Goal: Communication & Community: Share content

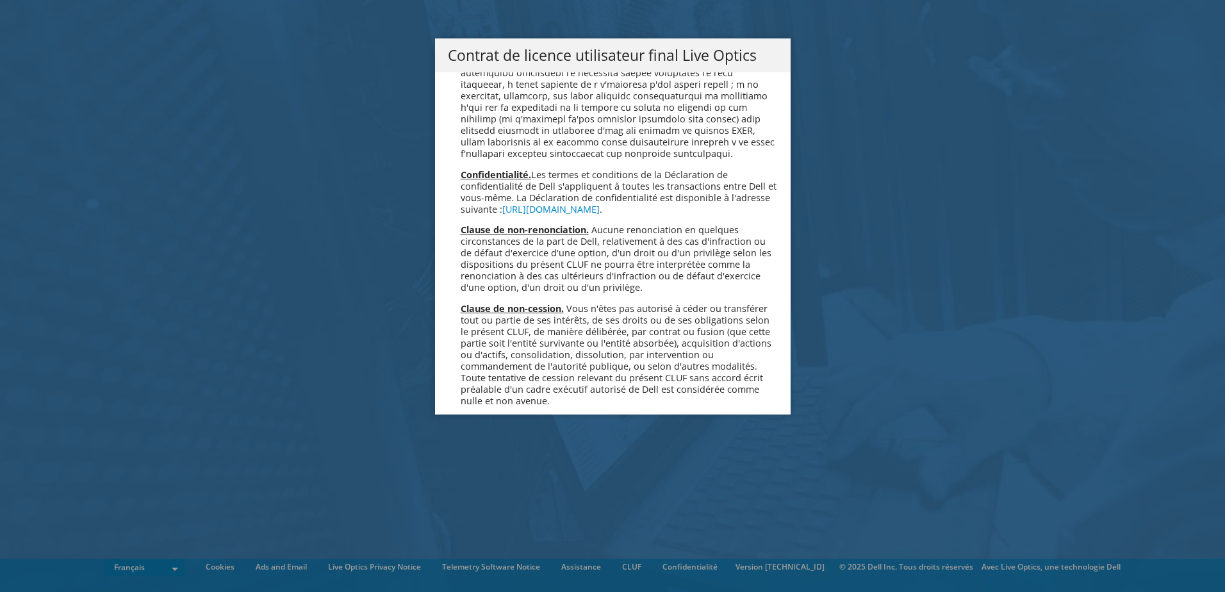
scroll to position [5666, 0]
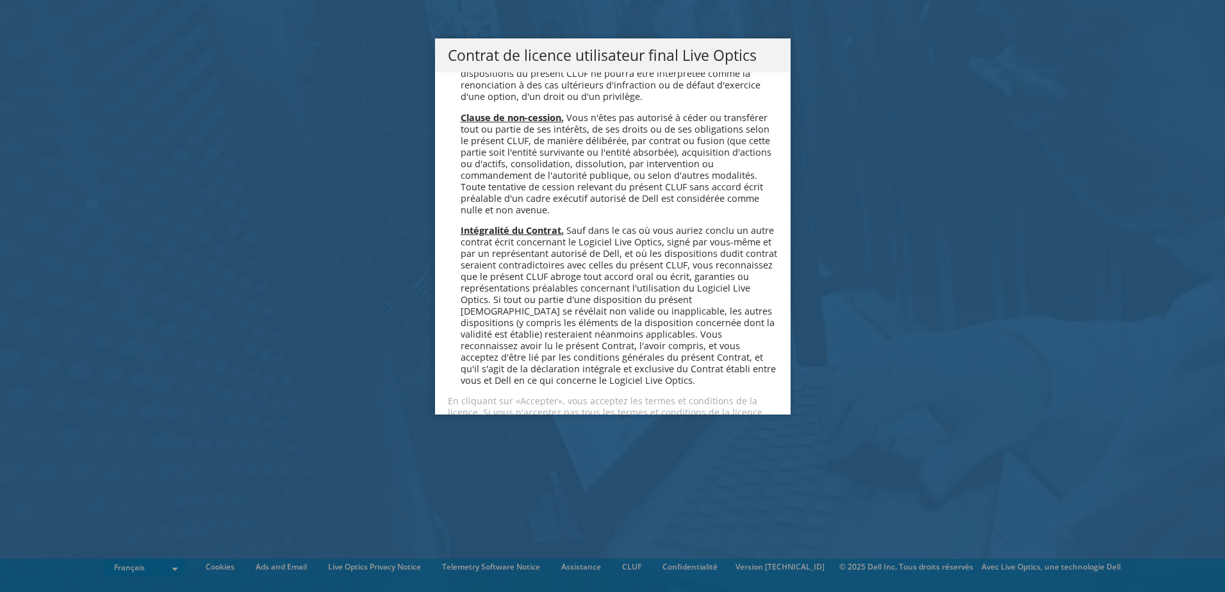
click at [482, 443] on link "Accepter" at bounding box center [486, 458] width 76 height 31
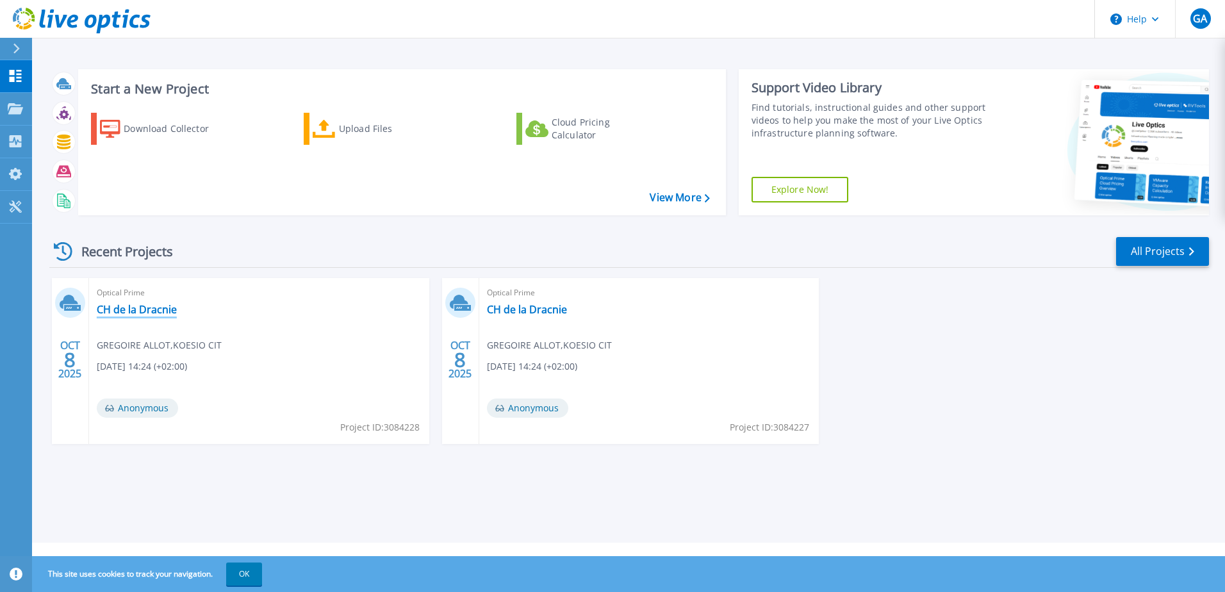
click at [152, 311] on link "CH de la Dracnie" at bounding box center [137, 309] width 80 height 13
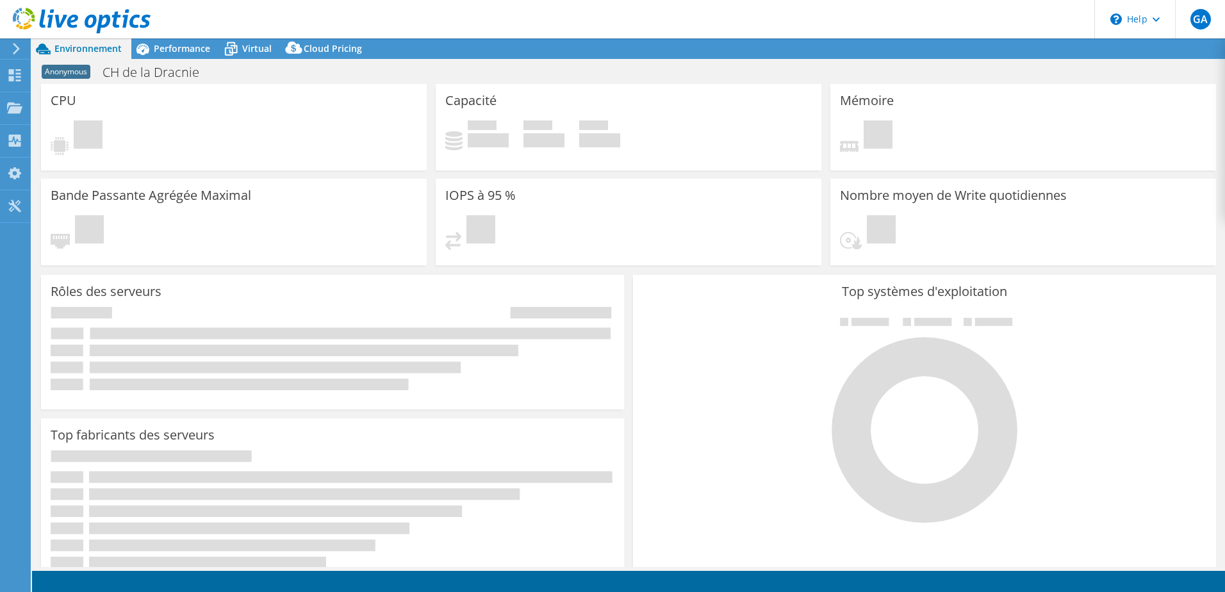
select select "USD"
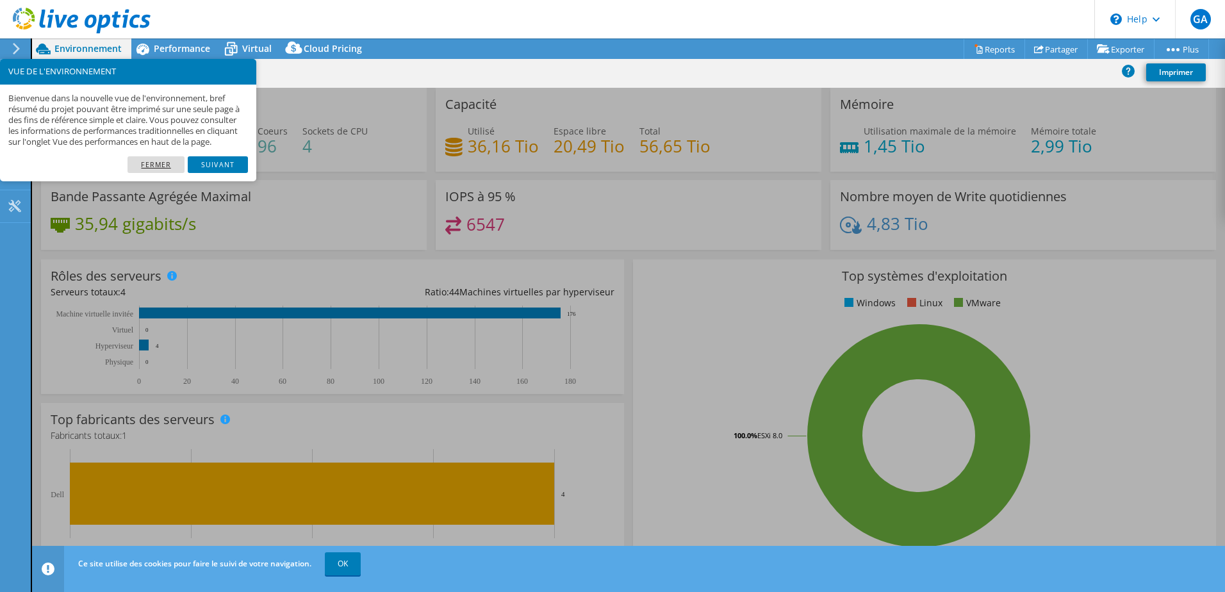
click at [157, 173] on link "Fermer" at bounding box center [156, 164] width 57 height 17
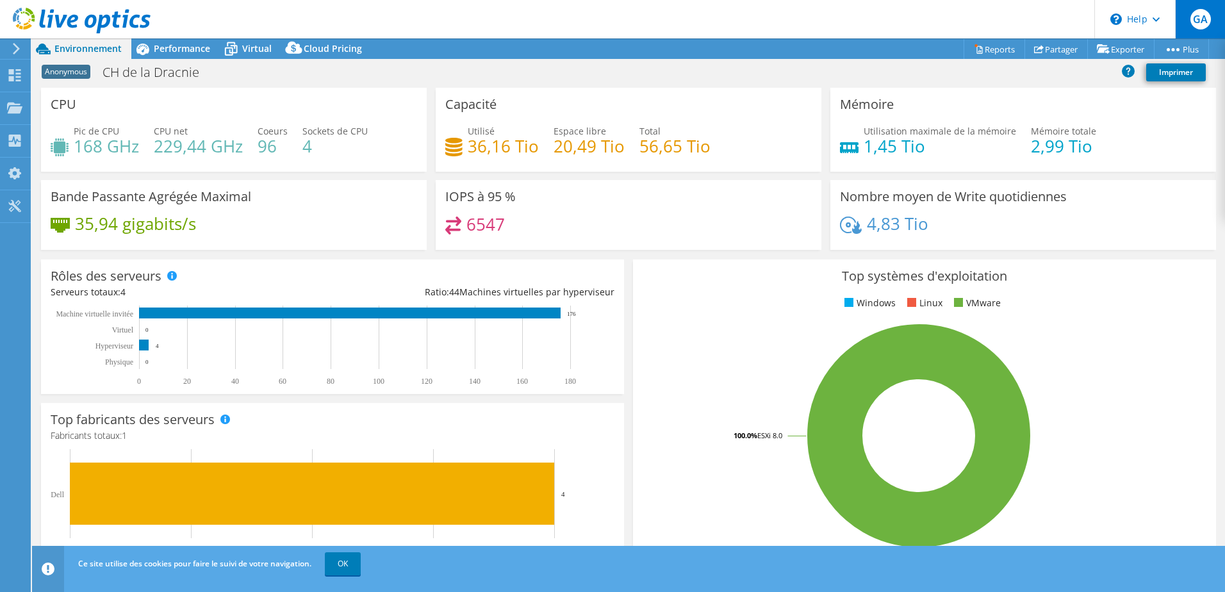
click at [1216, 10] on div "GA" at bounding box center [1200, 19] width 50 height 38
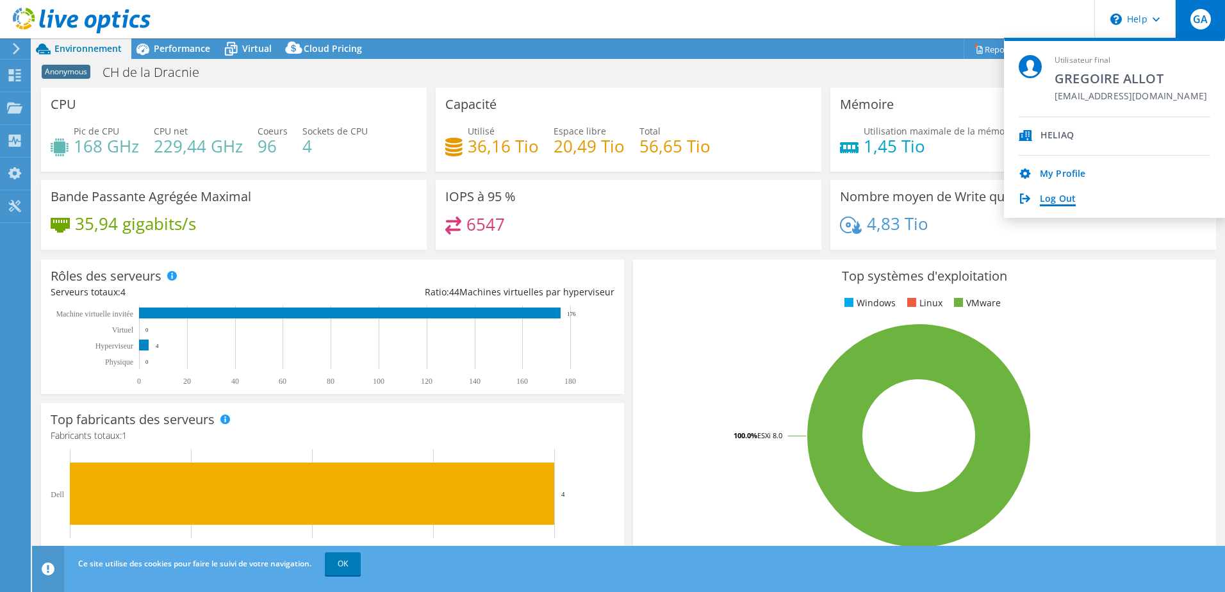
click at [1065, 197] on link "Log Out" at bounding box center [1058, 200] width 36 height 12
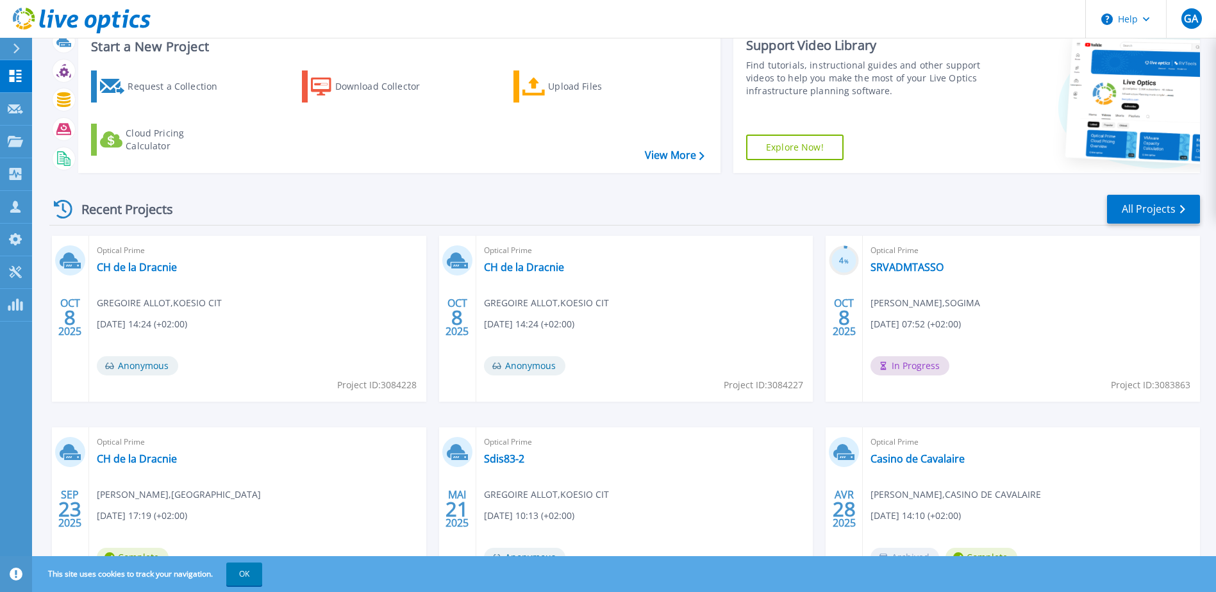
scroll to position [118, 0]
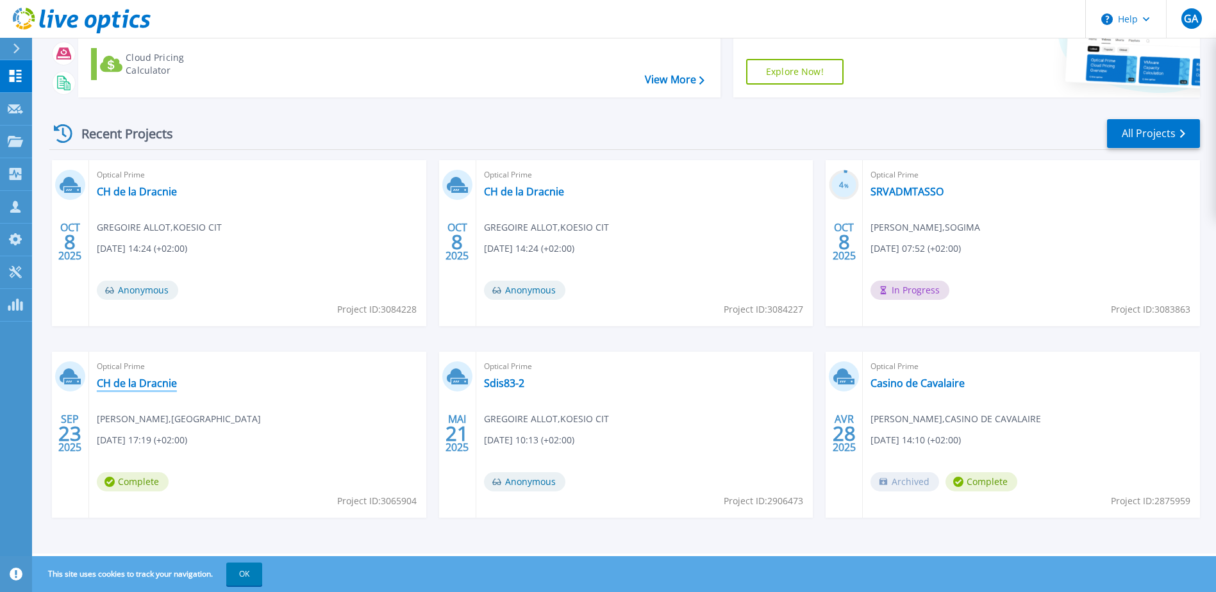
click at [145, 385] on link "CH de la Dracnie" at bounding box center [137, 383] width 80 height 13
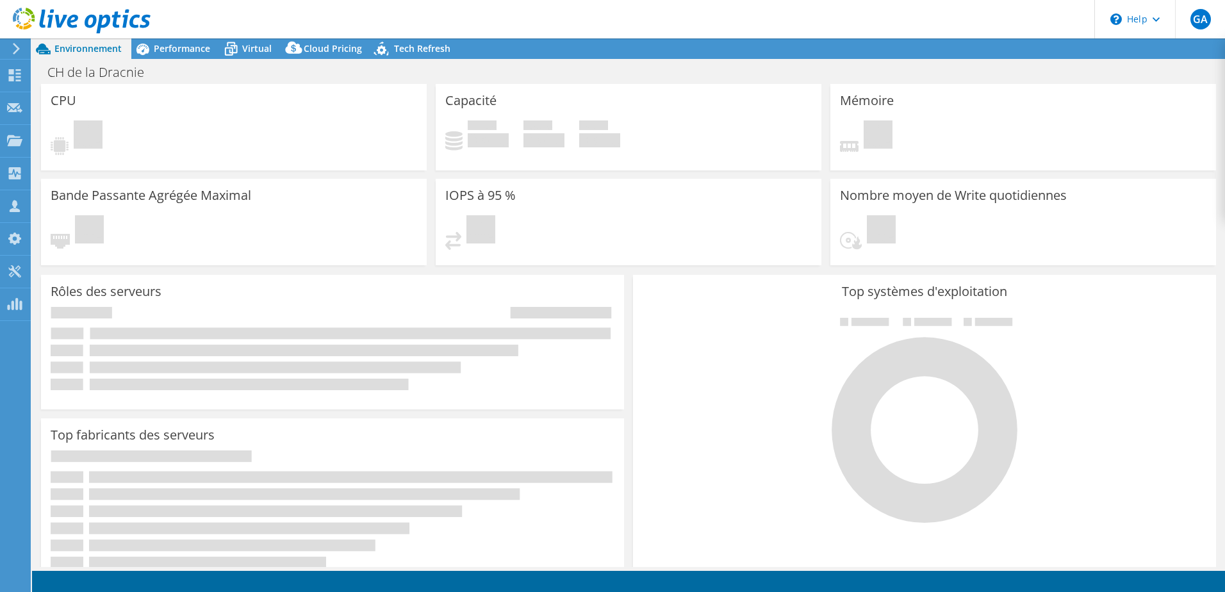
select select "USD"
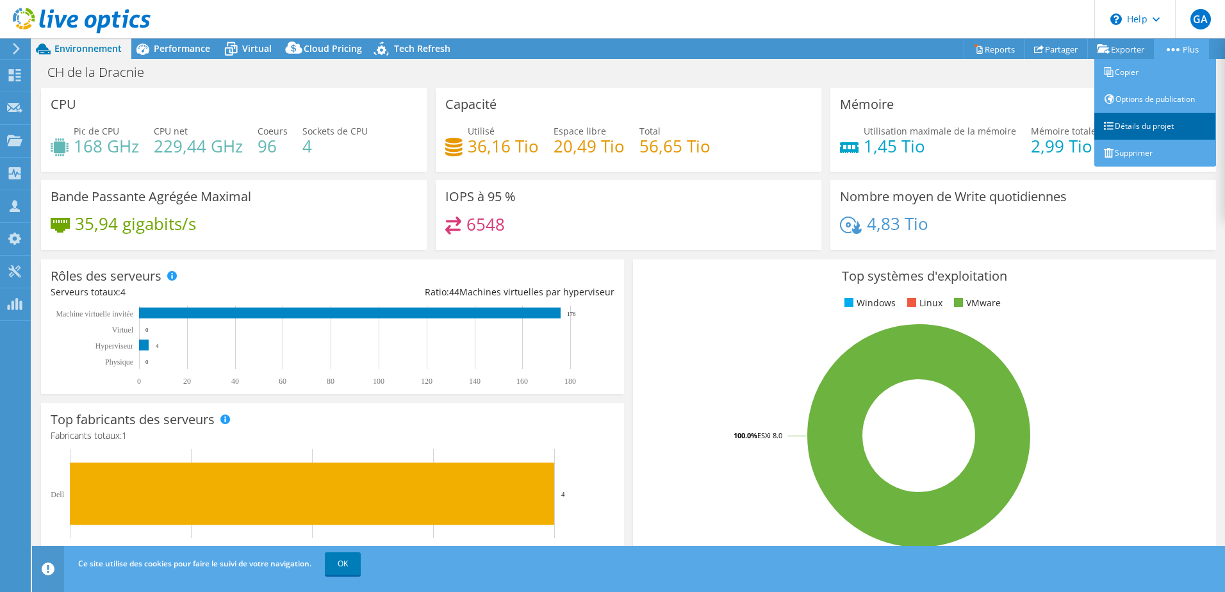
click at [1139, 129] on link "Détails du projet" at bounding box center [1156, 126] width 122 height 27
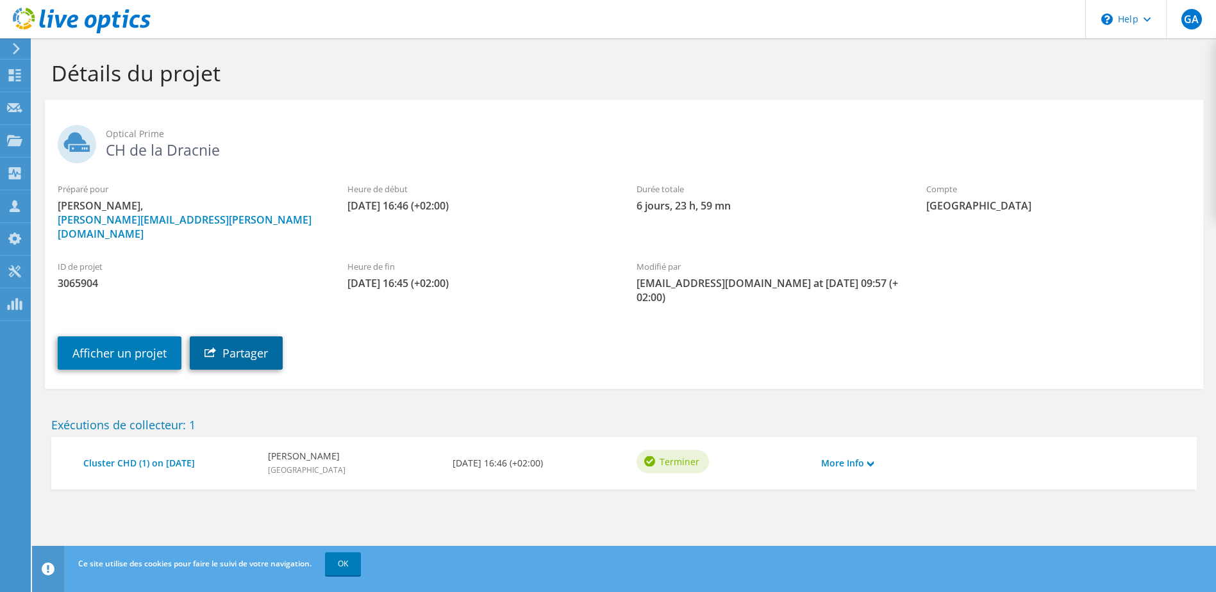
click at [247, 338] on link "Partager" at bounding box center [236, 352] width 93 height 33
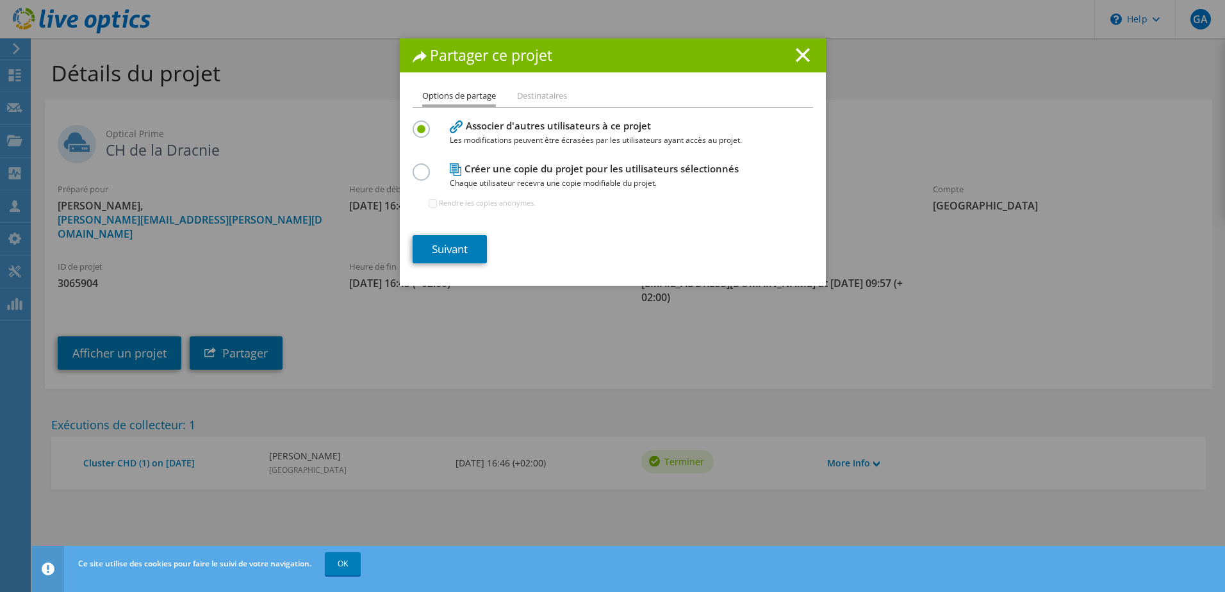
click at [545, 97] on li "Destinataires" at bounding box center [542, 96] width 50 height 16
click at [449, 229] on section "Associer d'autres utilisateurs à ce projet Les modifications peuvent être écras…" at bounding box center [613, 190] width 401 height 146
click at [456, 264] on div "Options de partage Destinataires Associer d'autres utilisateurs à ce projet Les…" at bounding box center [613, 186] width 426 height 197
click at [527, 93] on li "Destinataires" at bounding box center [542, 96] width 50 height 16
click at [429, 253] on link "Suivant" at bounding box center [450, 249] width 74 height 28
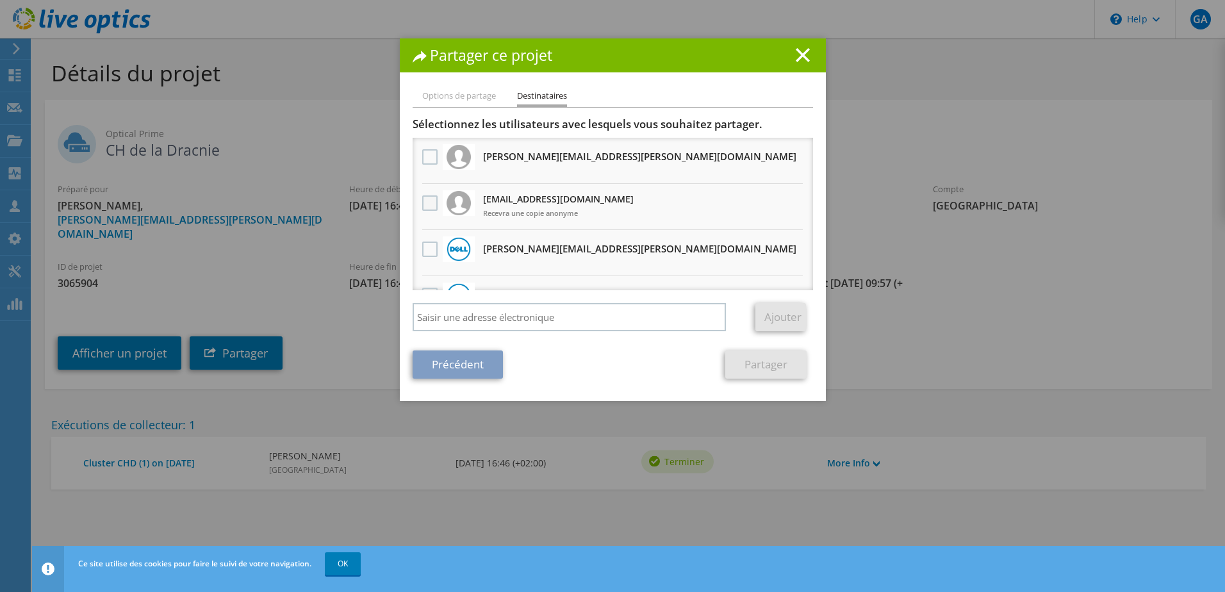
click at [422, 204] on label at bounding box center [431, 202] width 19 height 15
click at [0, 0] on input "checkbox" at bounding box center [0, 0] width 0 height 0
click at [771, 365] on link "Partager" at bounding box center [766, 365] width 81 height 28
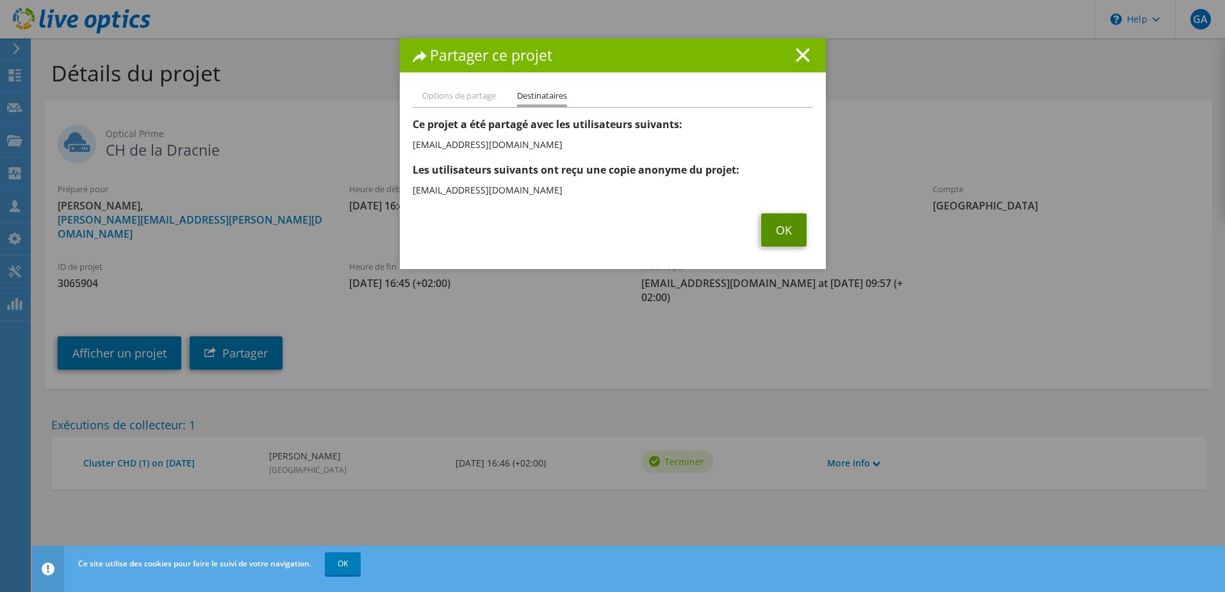
click at [784, 234] on link "OK" at bounding box center [784, 229] width 46 height 33
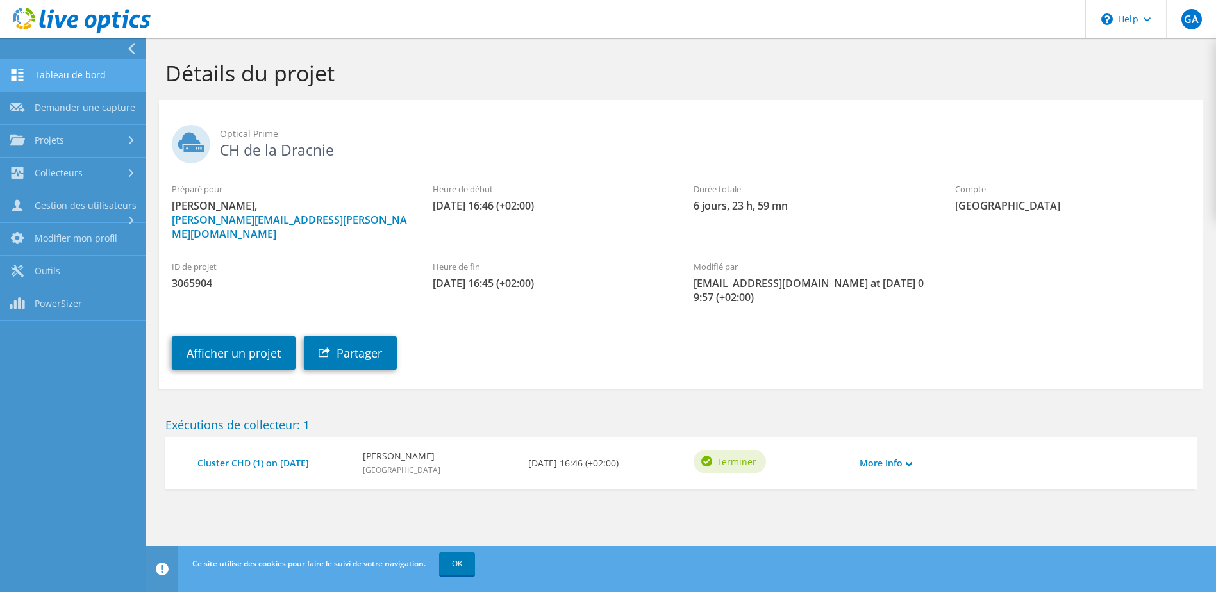
click at [50, 75] on link "Tableau de bord" at bounding box center [73, 76] width 146 height 33
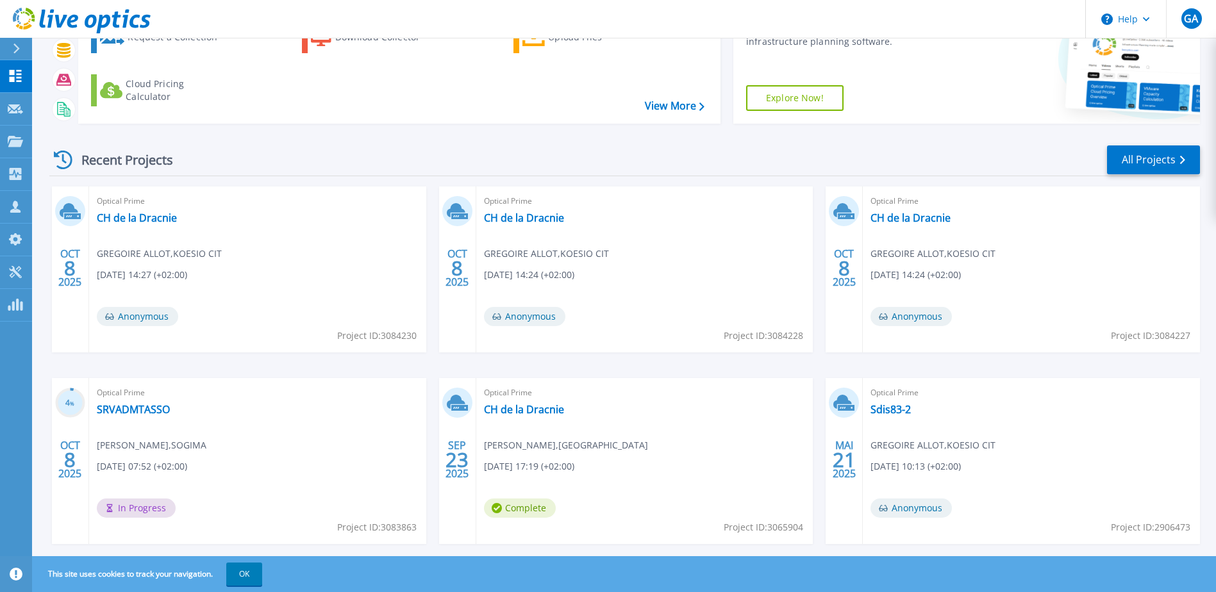
scroll to position [118, 0]
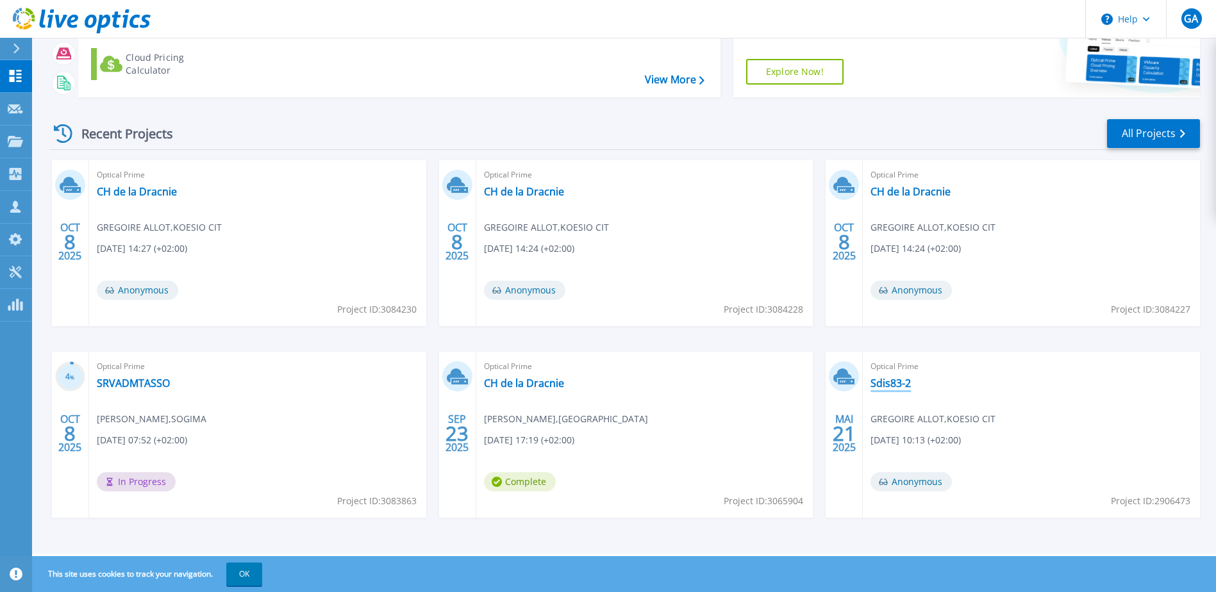
click at [900, 386] on link "Sdis83-2" at bounding box center [890, 383] width 40 height 13
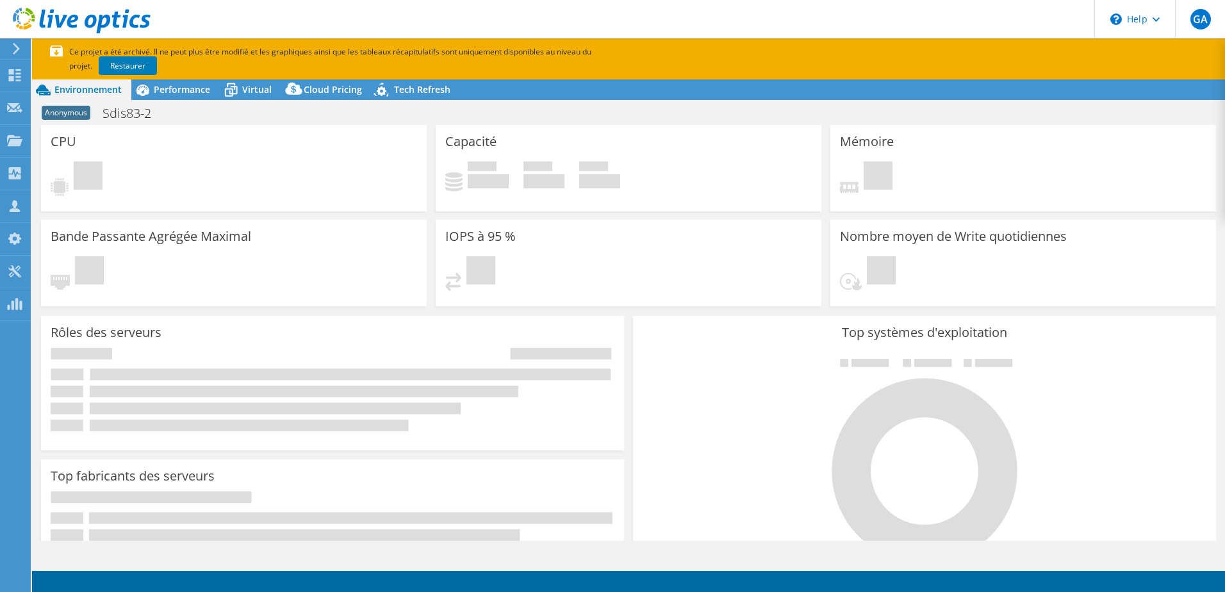
select select "USD"
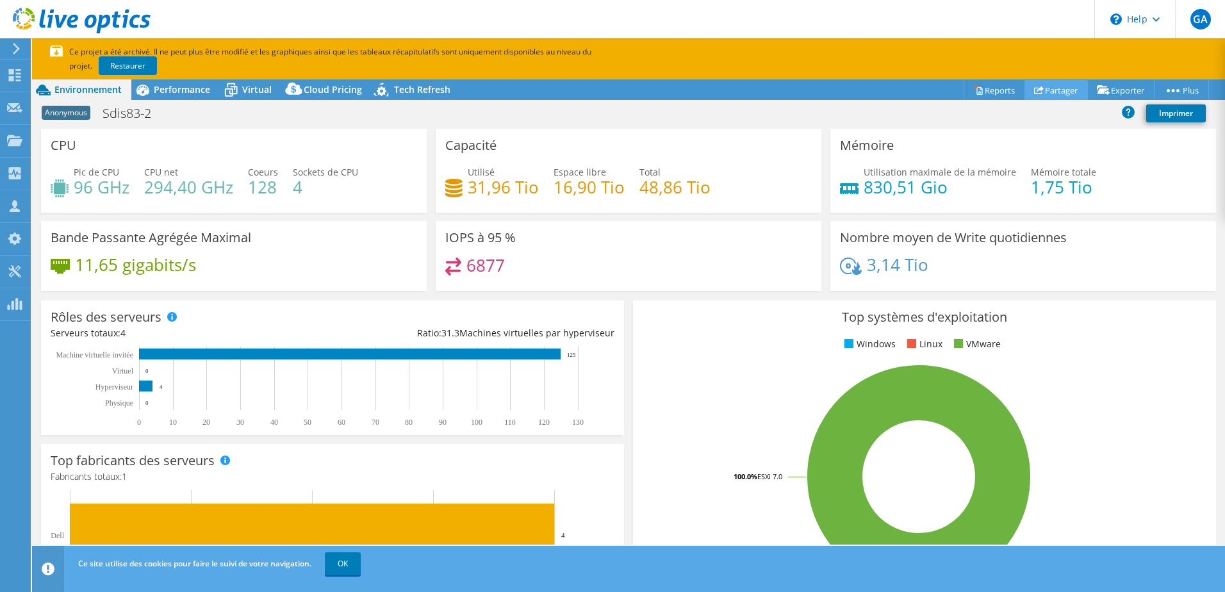
click at [1049, 95] on link "Partager" at bounding box center [1056, 90] width 63 height 20
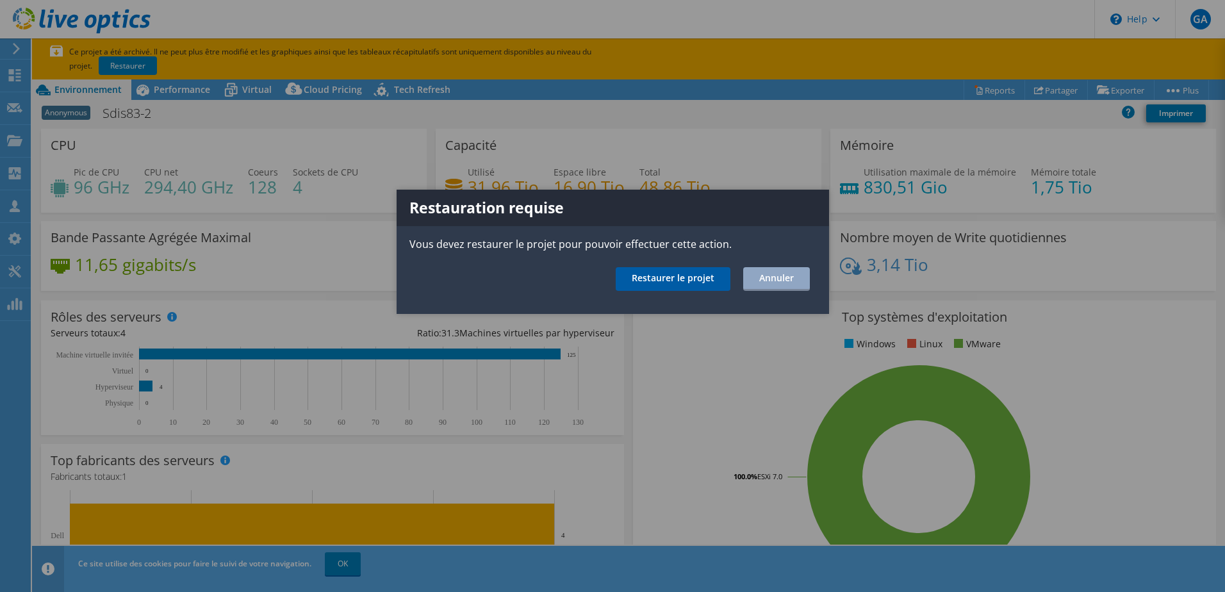
click at [669, 277] on link "Restaurer le projet" at bounding box center [673, 279] width 115 height 24
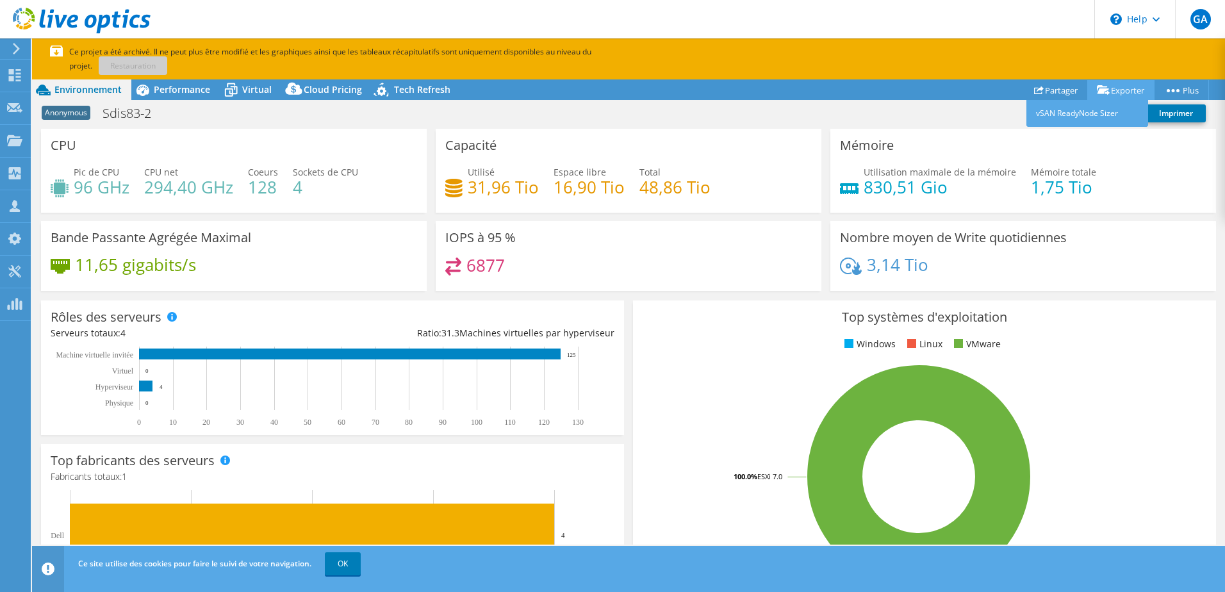
click at [1117, 90] on link "Exporter" at bounding box center [1121, 90] width 67 height 20
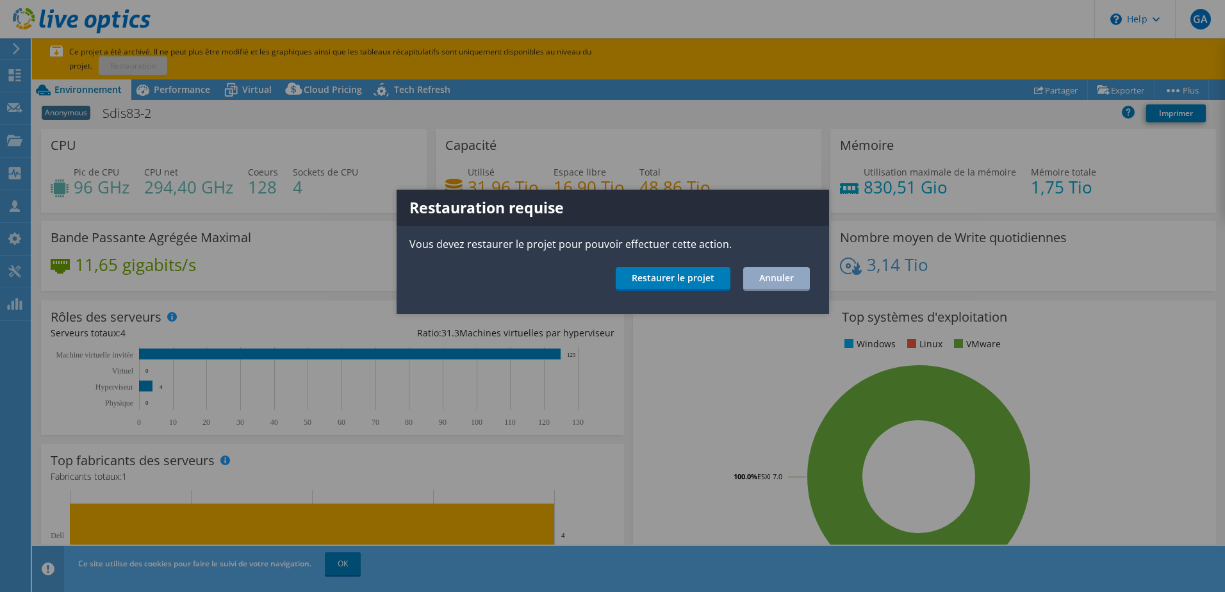
click at [654, 129] on div at bounding box center [612, 296] width 1225 height 592
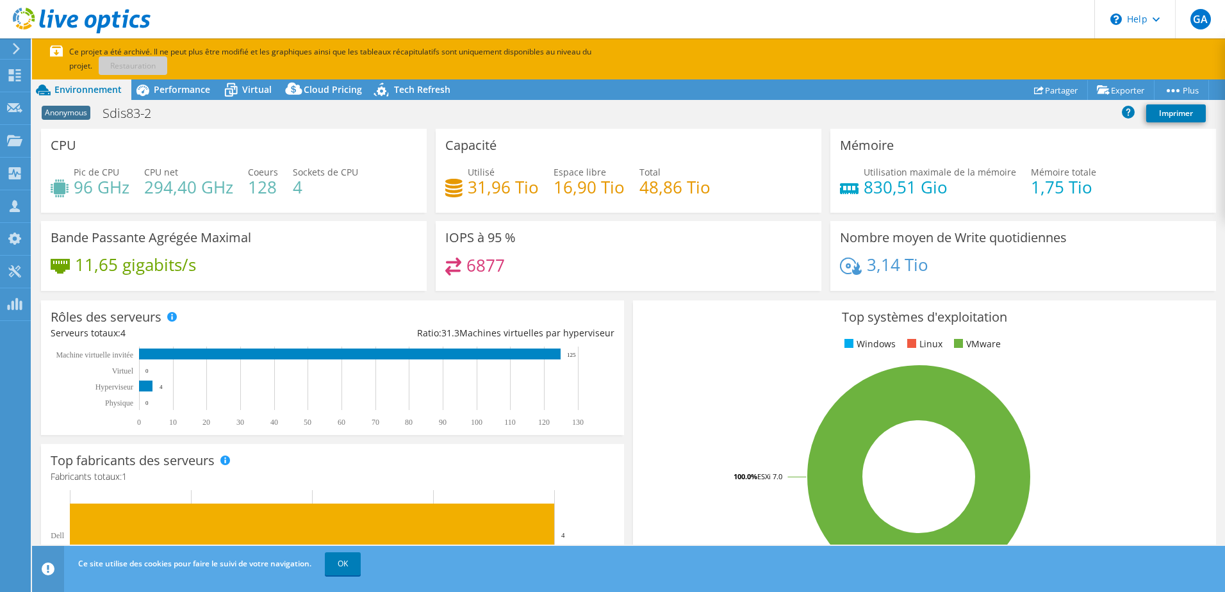
click at [93, 64] on p "Ce projet a été archivé. Il ne peut plus être modifié et les graphiques ainsi q…" at bounding box center [364, 59] width 628 height 28
click at [8, 53] on div at bounding box center [14, 49] width 14 height 12
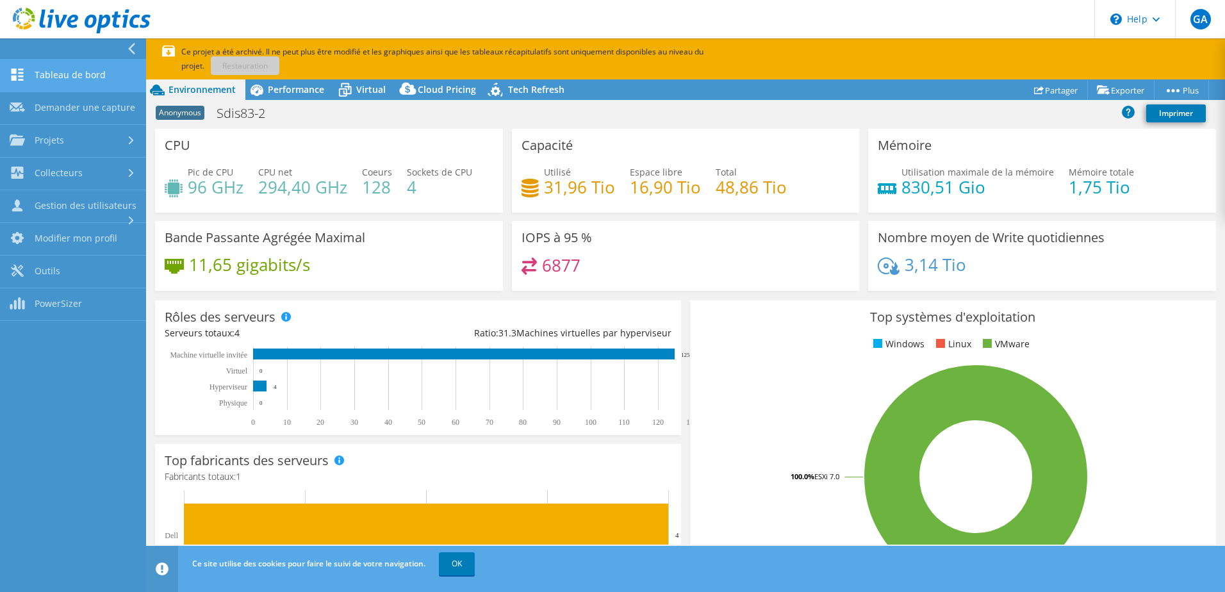
click at [87, 78] on link "Tableau de bord" at bounding box center [73, 76] width 146 height 33
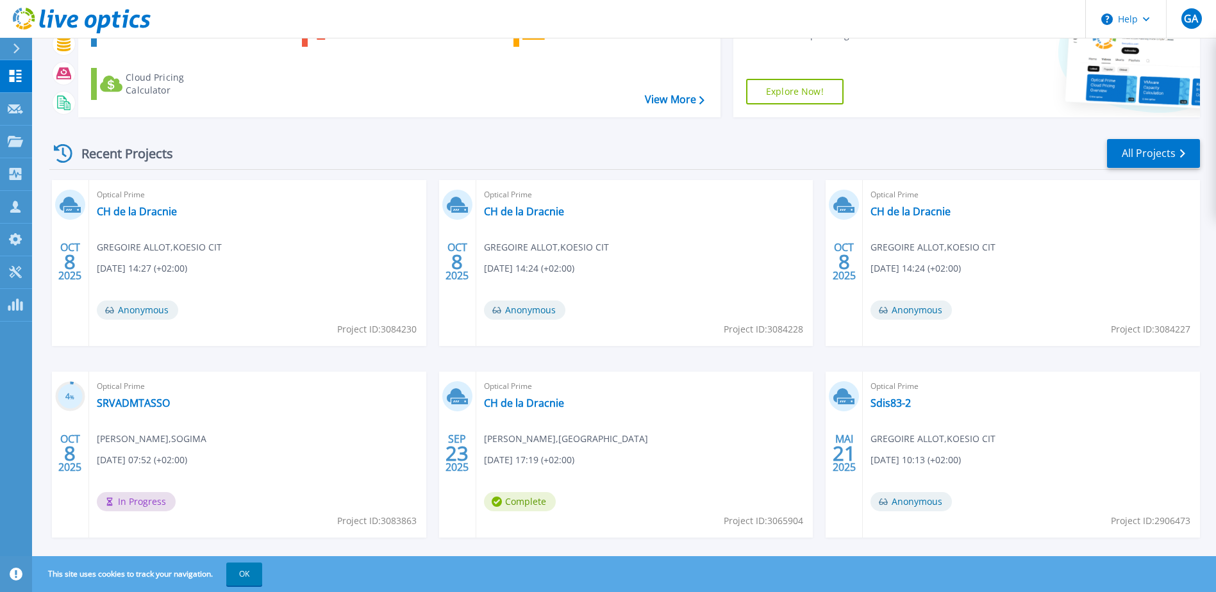
scroll to position [118, 0]
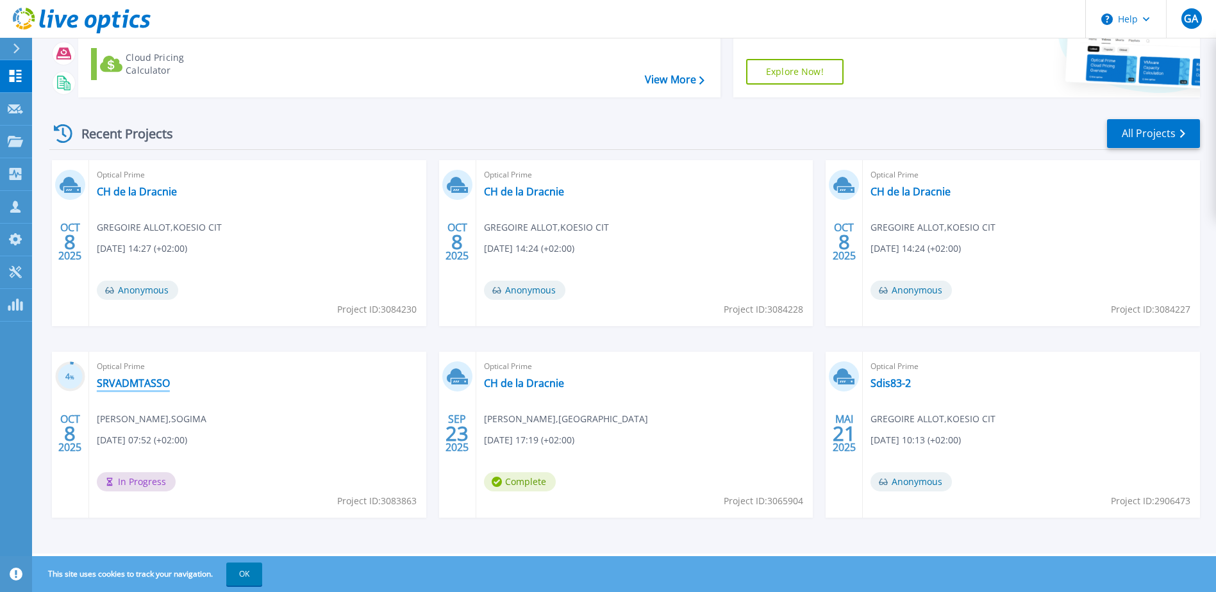
click at [128, 379] on link "SRVADMTASSO" at bounding box center [133, 383] width 73 height 13
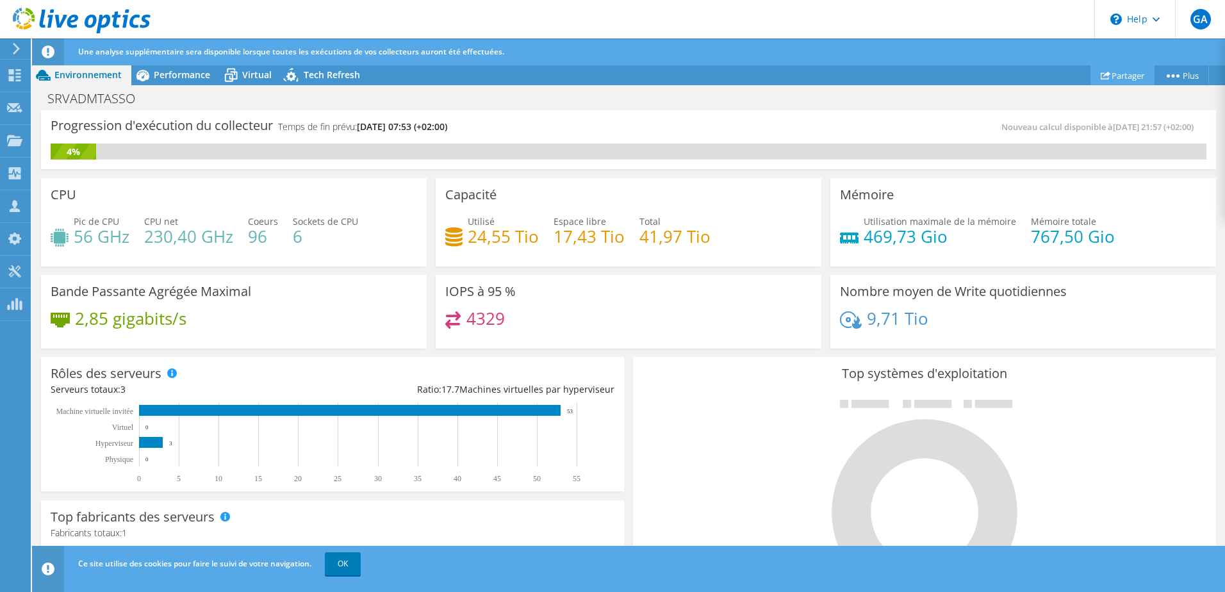
click at [1142, 78] on link "Partager" at bounding box center [1123, 75] width 64 height 20
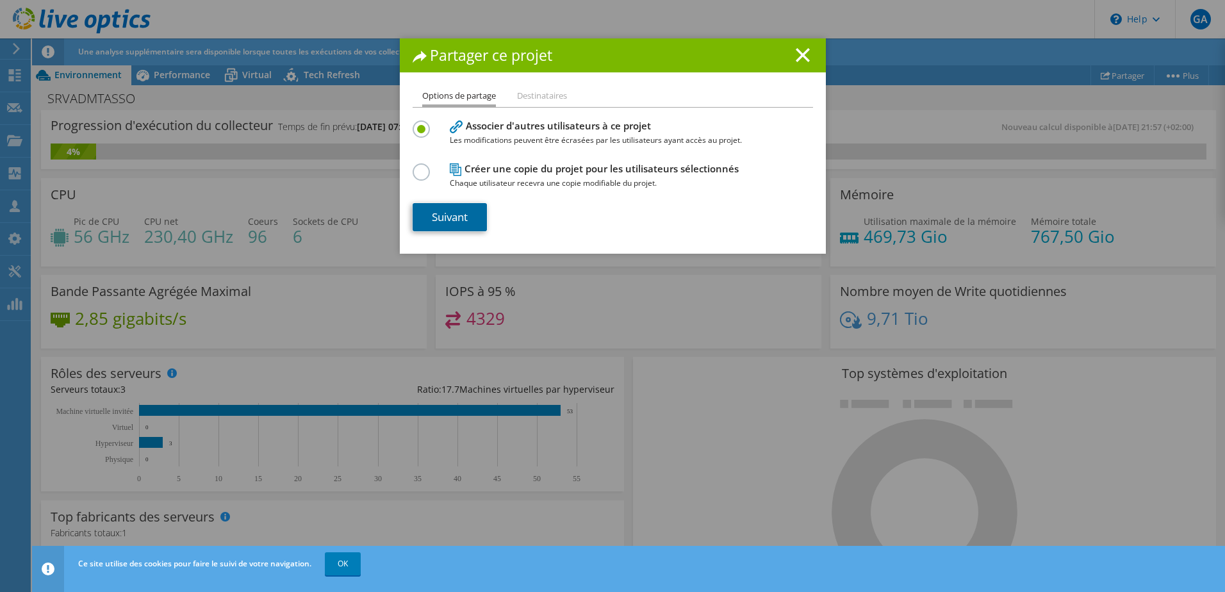
click at [456, 212] on link "Suivant" at bounding box center [450, 217] width 74 height 28
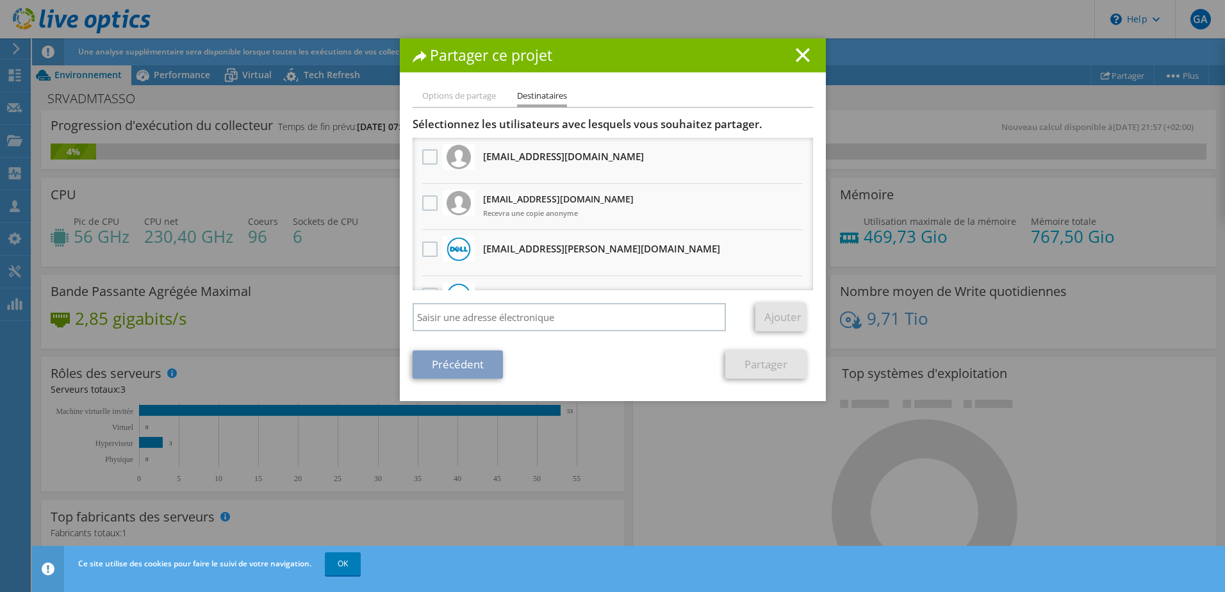
click at [413, 206] on li "[EMAIL_ADDRESS][DOMAIN_NAME] Recevra une copie anonyme" at bounding box center [613, 207] width 401 height 46
click at [427, 207] on label at bounding box center [431, 202] width 19 height 15
click at [0, 0] on input "checkbox" at bounding box center [0, 0] width 0 height 0
click at [777, 373] on link "Partager" at bounding box center [766, 365] width 81 height 28
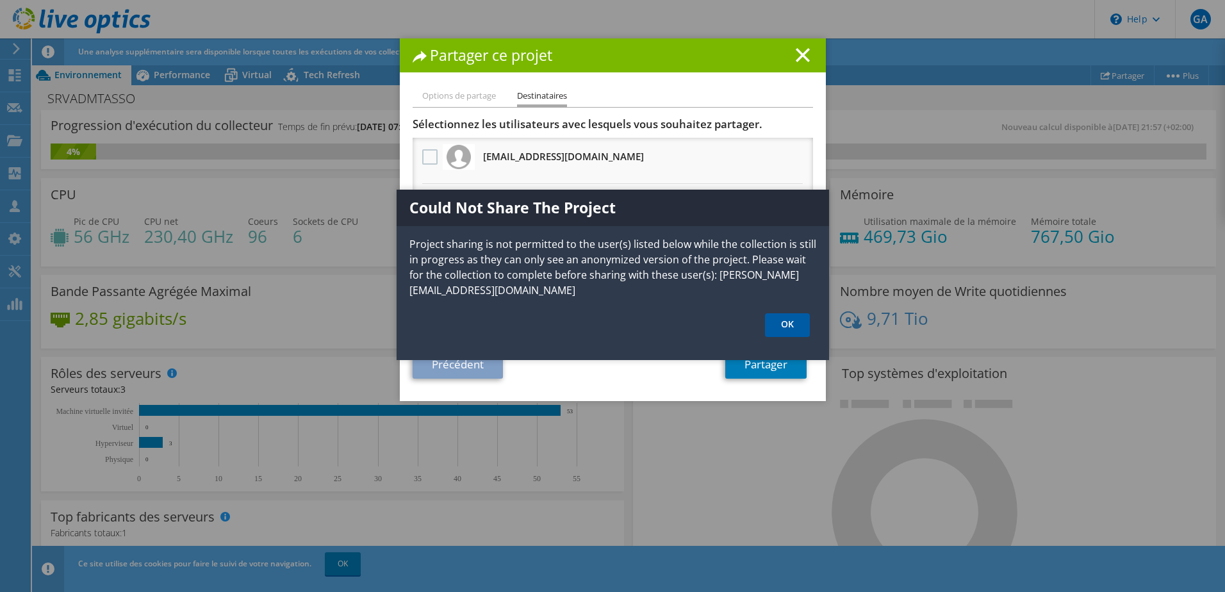
click at [791, 328] on link "OK" at bounding box center [787, 325] width 45 height 24
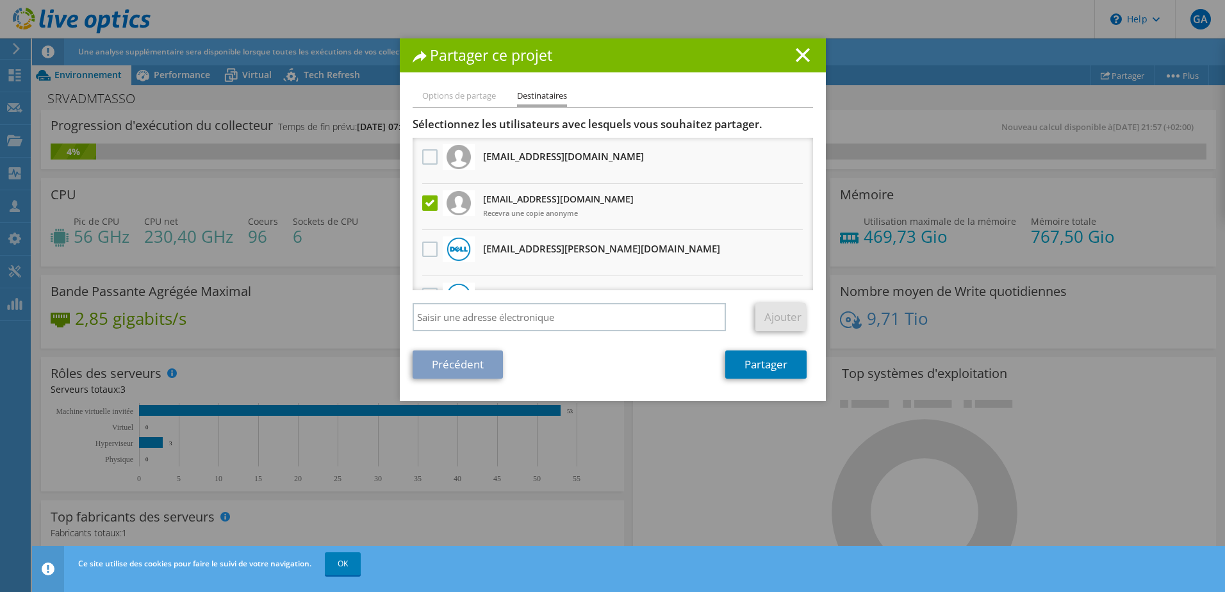
click at [456, 97] on li "Options de partage" at bounding box center [459, 96] width 74 height 16
click at [416, 62] on icon at bounding box center [420, 57] width 14 height 12
click at [624, 369] on div "Précédent Partager" at bounding box center [613, 365] width 401 height 28
click at [797, 51] on line at bounding box center [803, 55] width 13 height 13
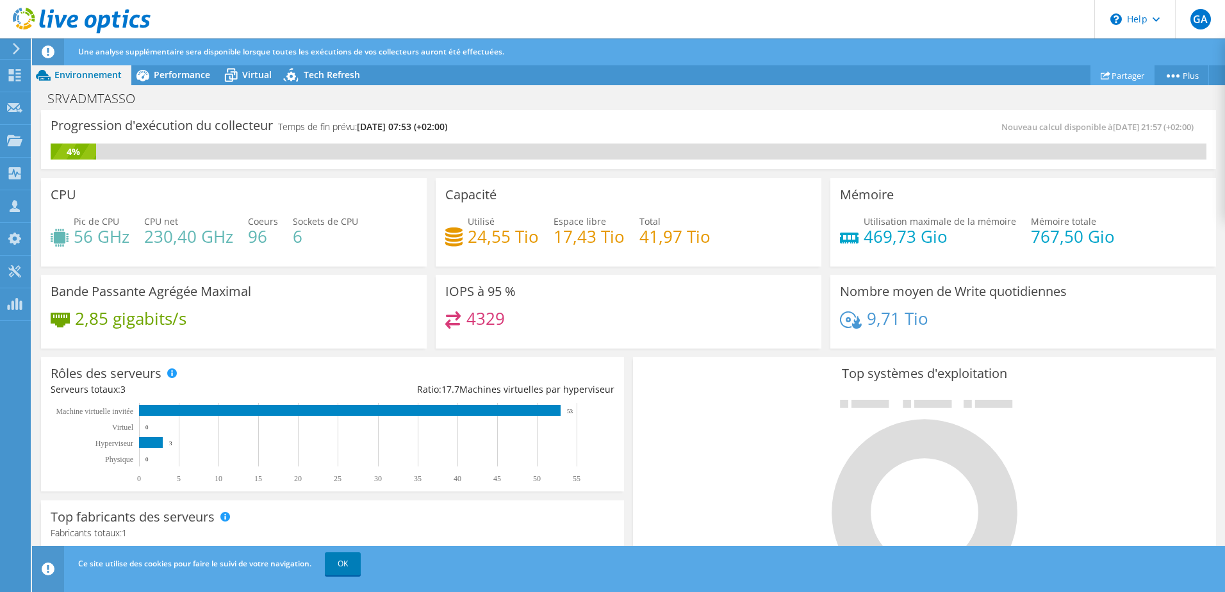
click at [1120, 79] on link "Partager" at bounding box center [1123, 75] width 64 height 20
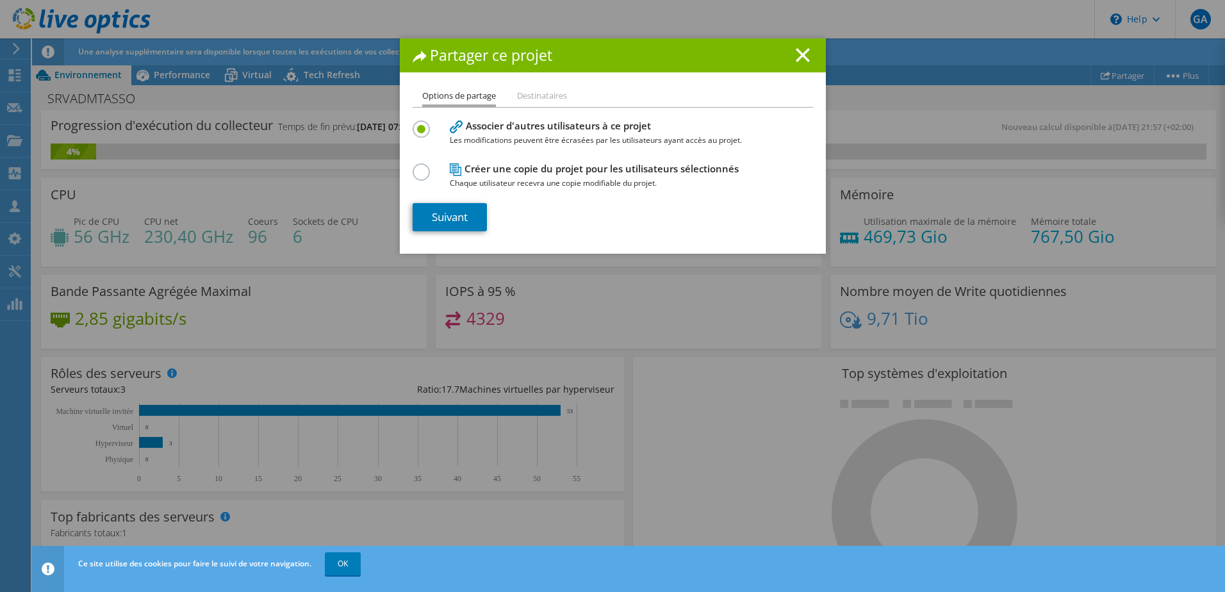
click at [415, 167] on label at bounding box center [424, 164] width 22 height 3
click at [0, 0] on input "radio" at bounding box center [0, 0] width 0 height 0
click at [545, 99] on li "Destinataires" at bounding box center [542, 96] width 50 height 16
click at [458, 204] on link "Suivant" at bounding box center [450, 217] width 74 height 28
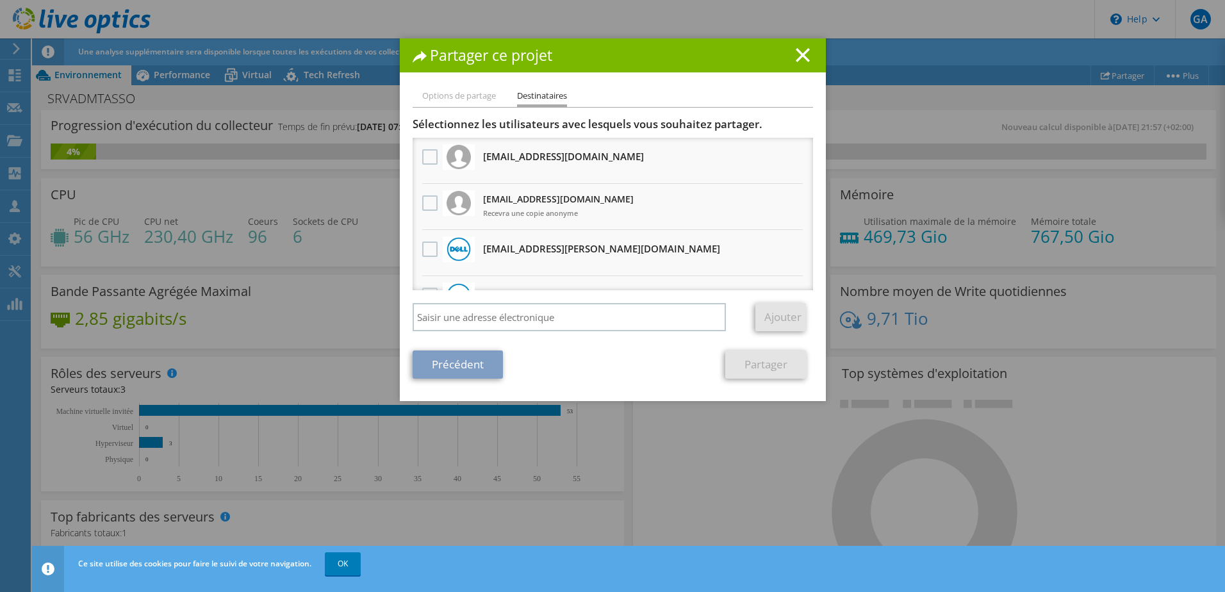
click at [514, 195] on h3 "gregoire.allot@heliaq.fr Recevra une copie anonyme" at bounding box center [558, 206] width 151 height 35
click at [424, 206] on label at bounding box center [431, 202] width 19 height 15
click at [0, 0] on input "checkbox" at bounding box center [0, 0] width 0 height 0
click at [760, 379] on link "Partager" at bounding box center [766, 365] width 81 height 28
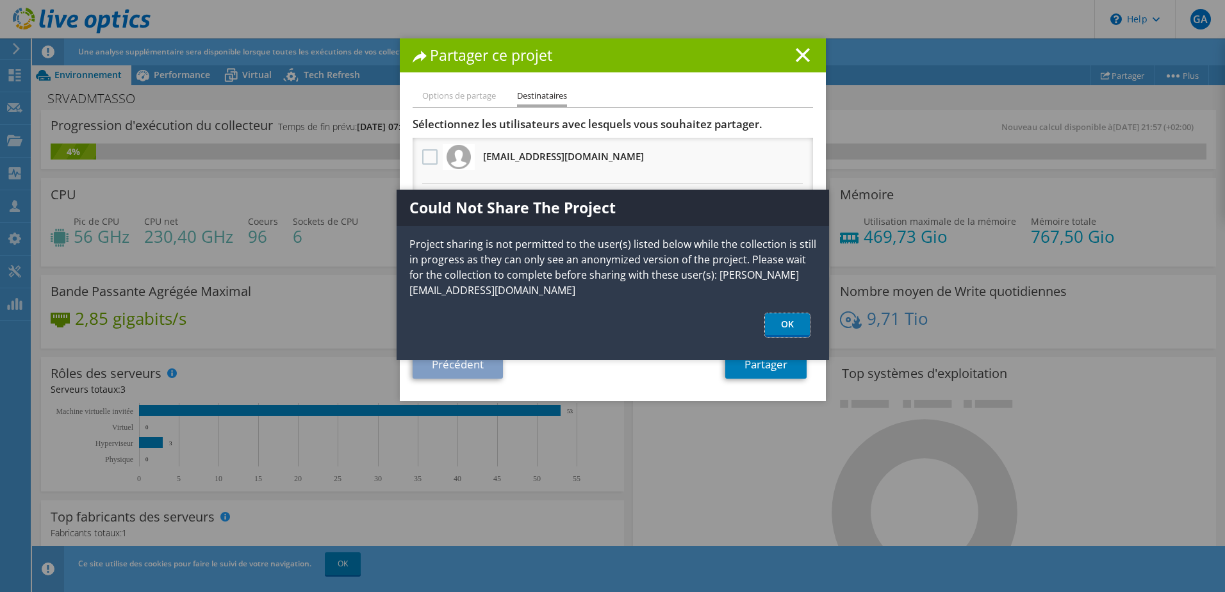
drag, startPoint x: 788, startPoint y: 328, endPoint x: 784, endPoint y: 138, distance: 189.7
click at [788, 326] on link "OK" at bounding box center [787, 325] width 45 height 24
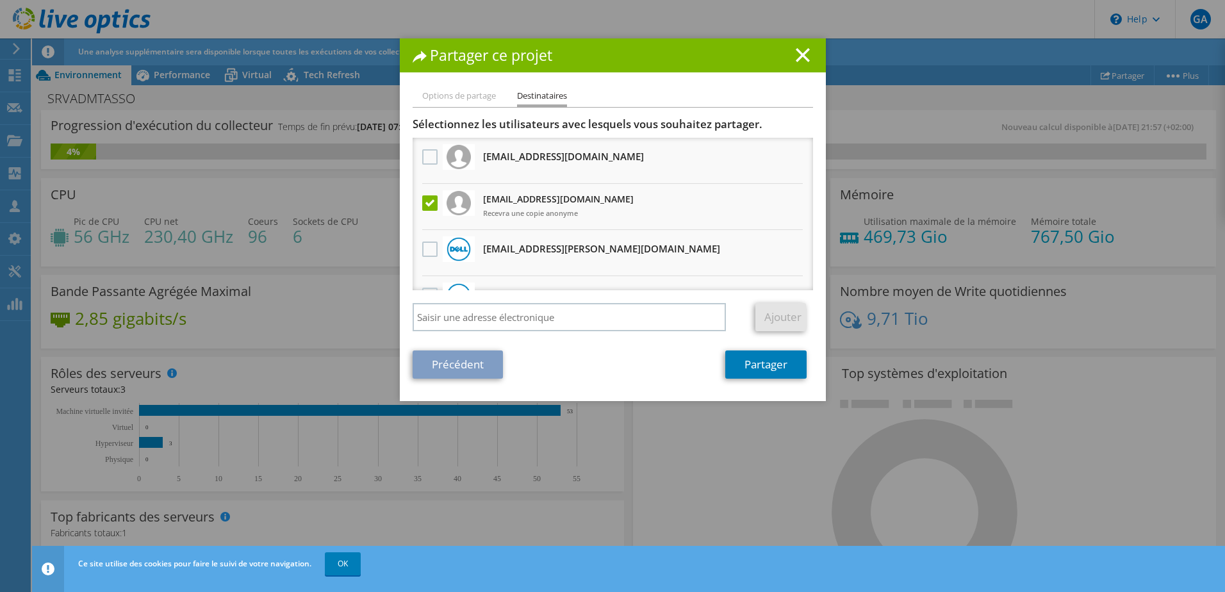
click at [813, 45] on div "Partager ce projet" at bounding box center [613, 55] width 426 height 34
click at [796, 56] on icon at bounding box center [803, 55] width 14 height 14
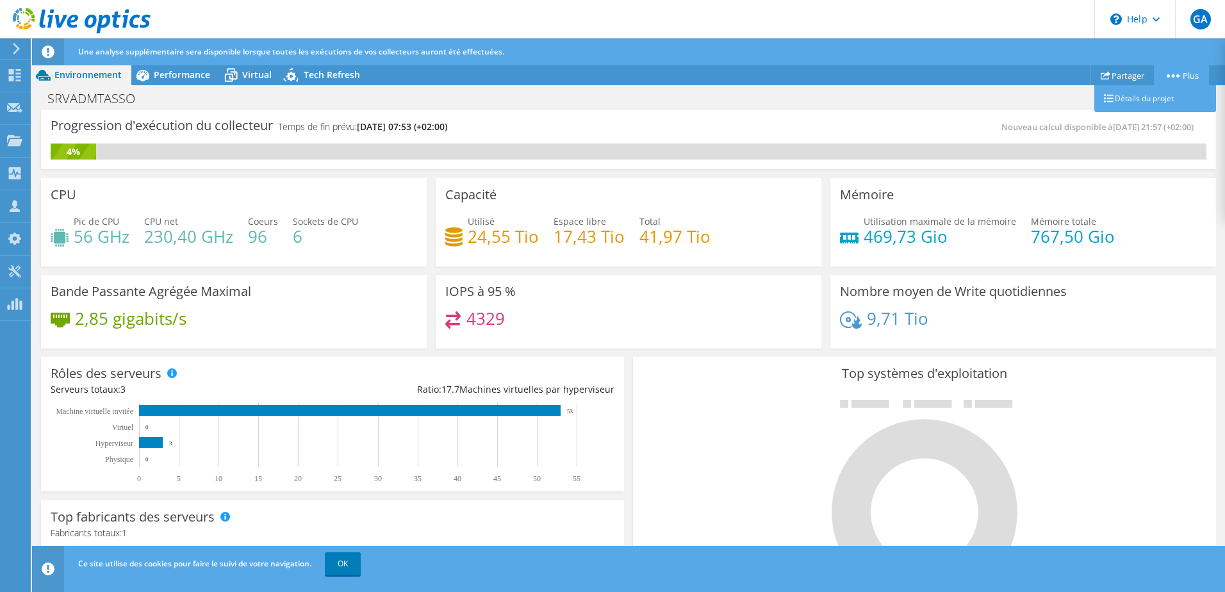
click at [1173, 73] on link "Plus" at bounding box center [1181, 75] width 55 height 20
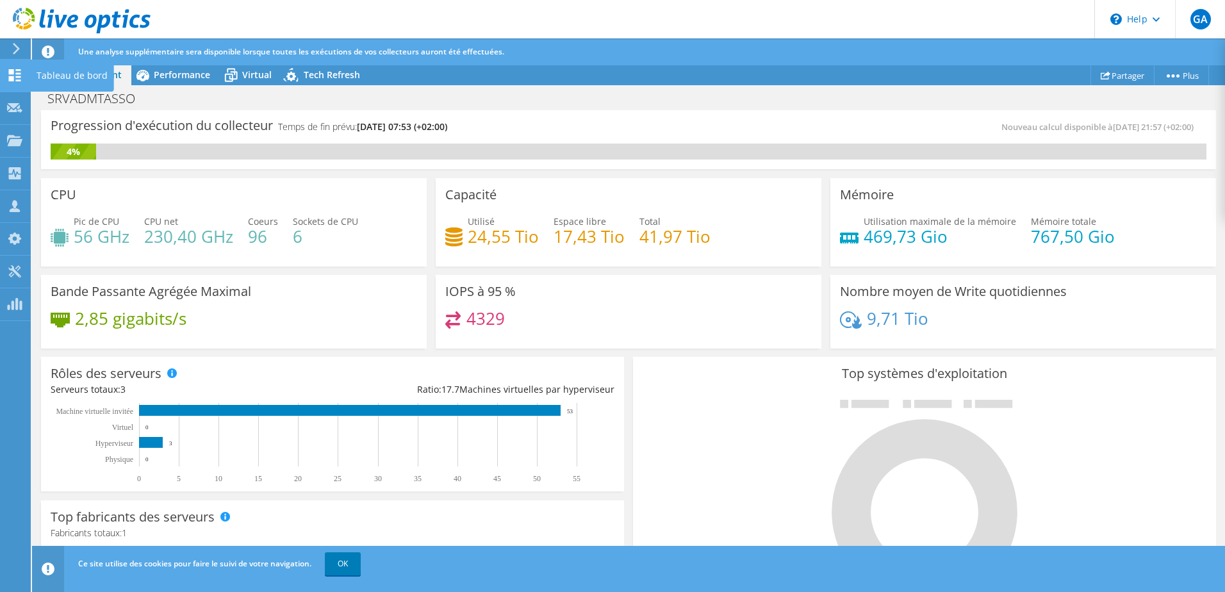
click at [62, 72] on div "Tableau de bord" at bounding box center [72, 76] width 84 height 32
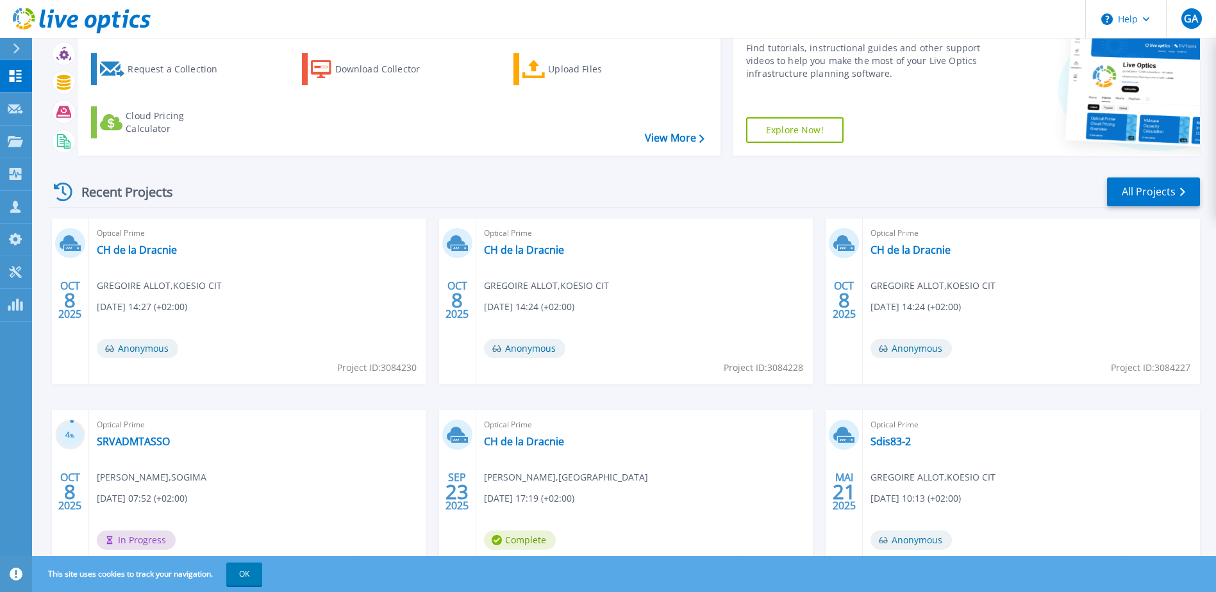
scroll to position [118, 0]
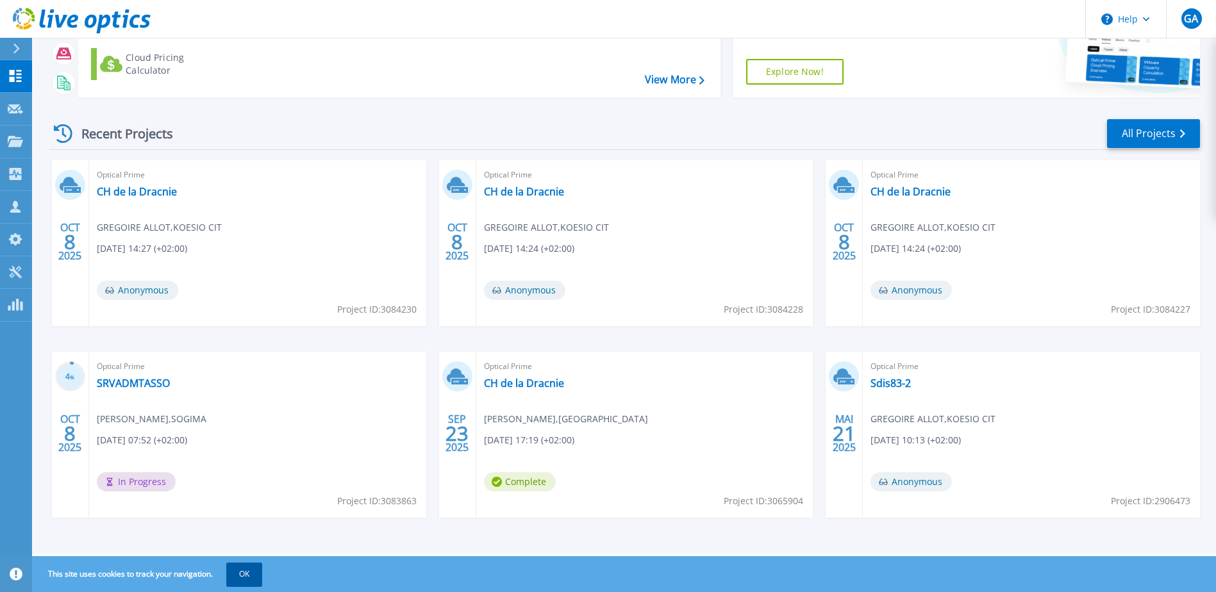
click at [240, 576] on button "OK" at bounding box center [244, 574] width 36 height 23
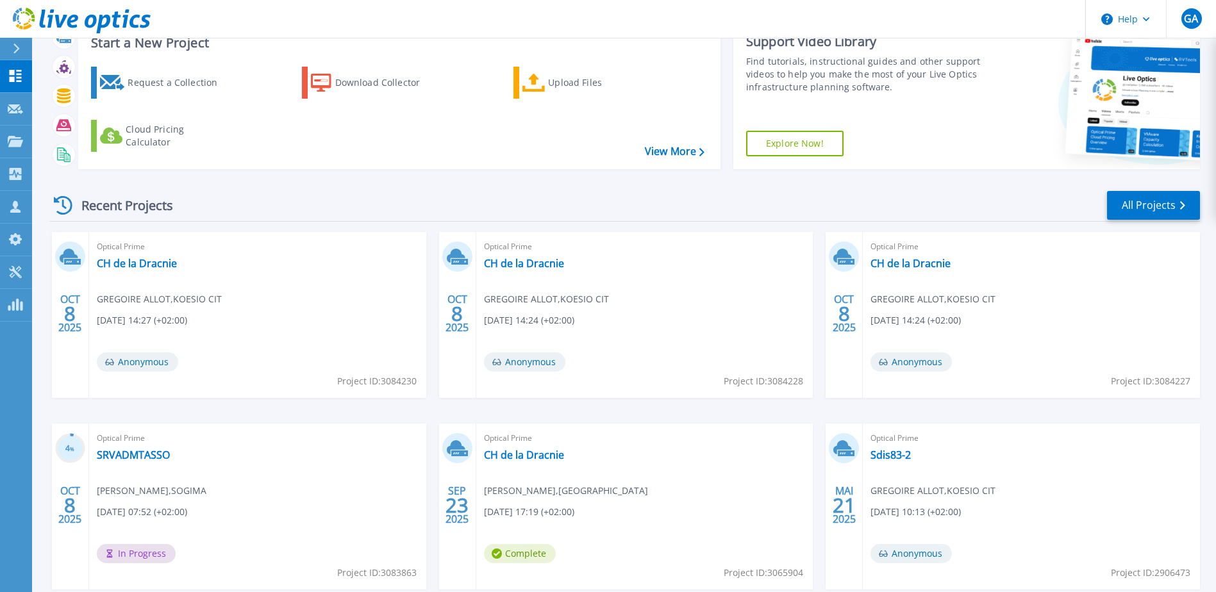
scroll to position [0, 0]
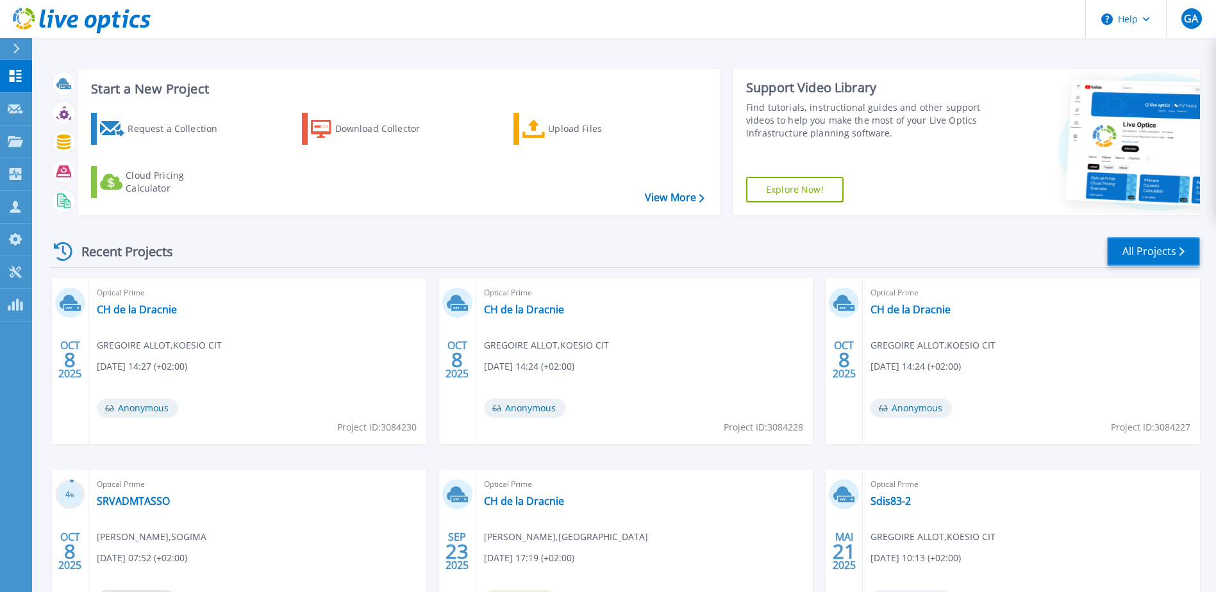
click at [1177, 247] on link "All Projects" at bounding box center [1153, 251] width 93 height 29
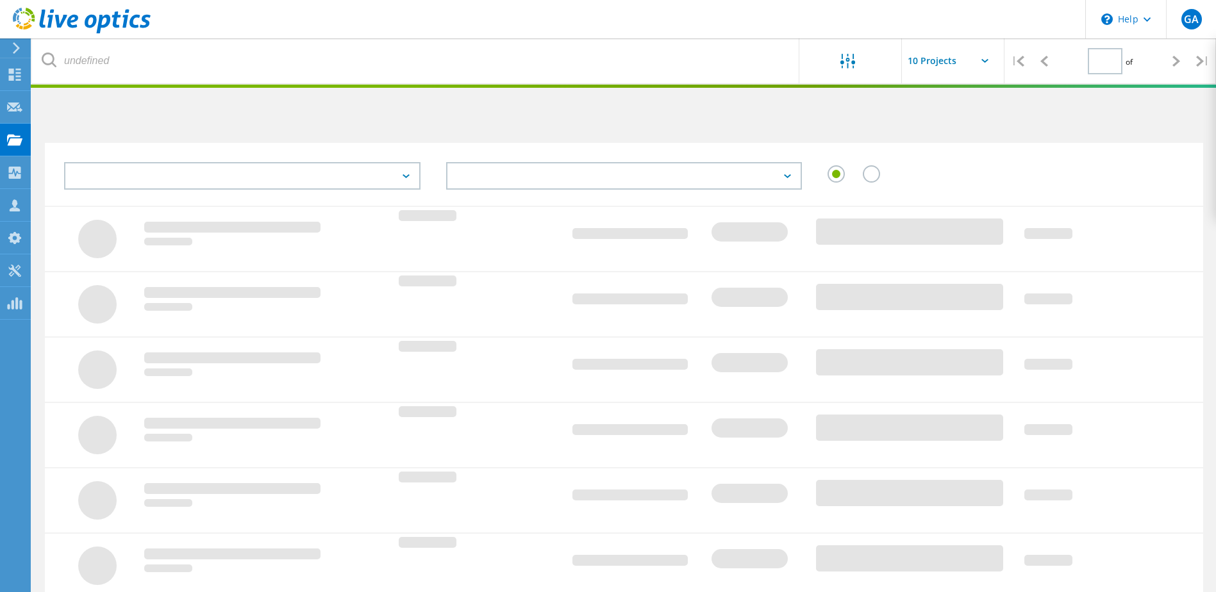
type input "1"
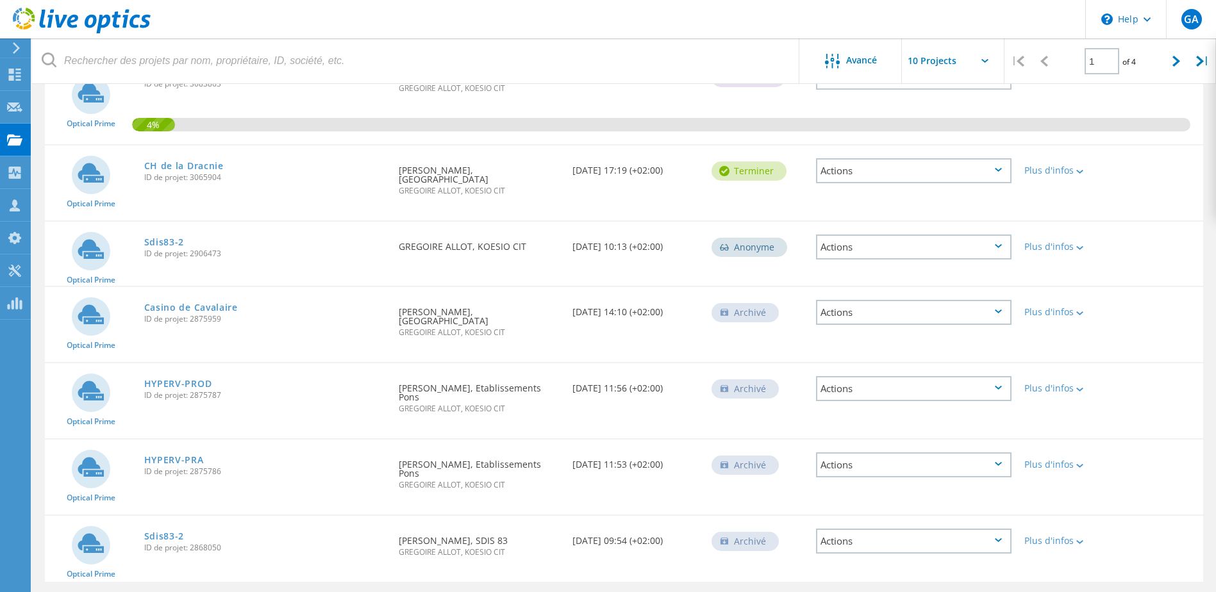
scroll to position [385, 0]
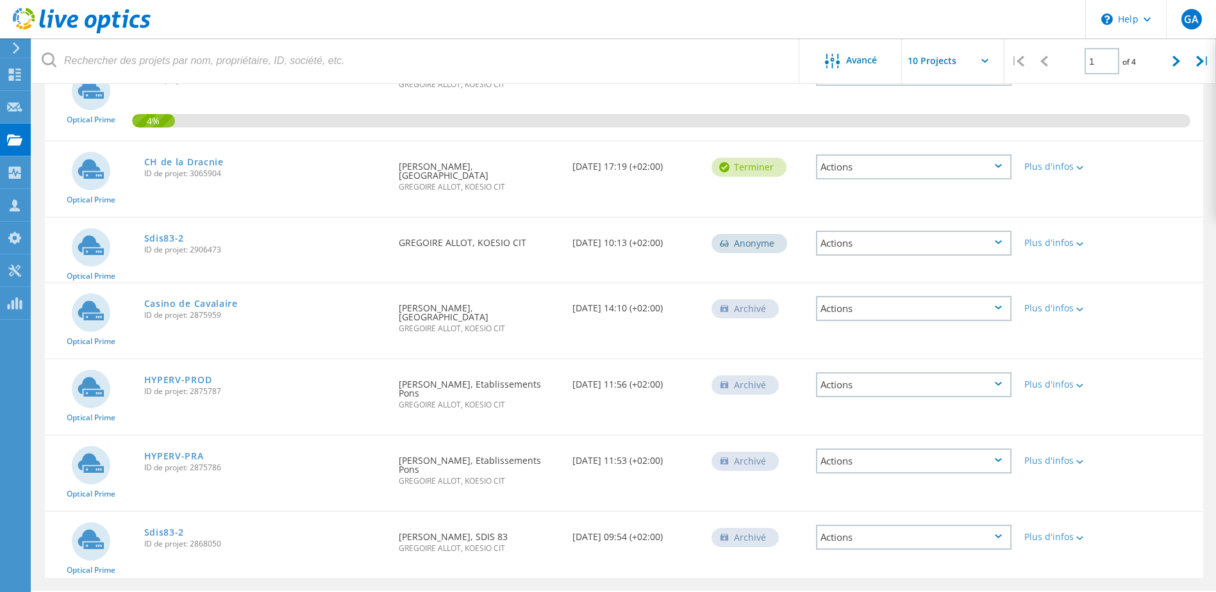
click at [1004, 315] on div "Actions" at bounding box center [913, 308] width 195 height 25
click at [1083, 310] on icon at bounding box center [1079, 310] width 7 height 4
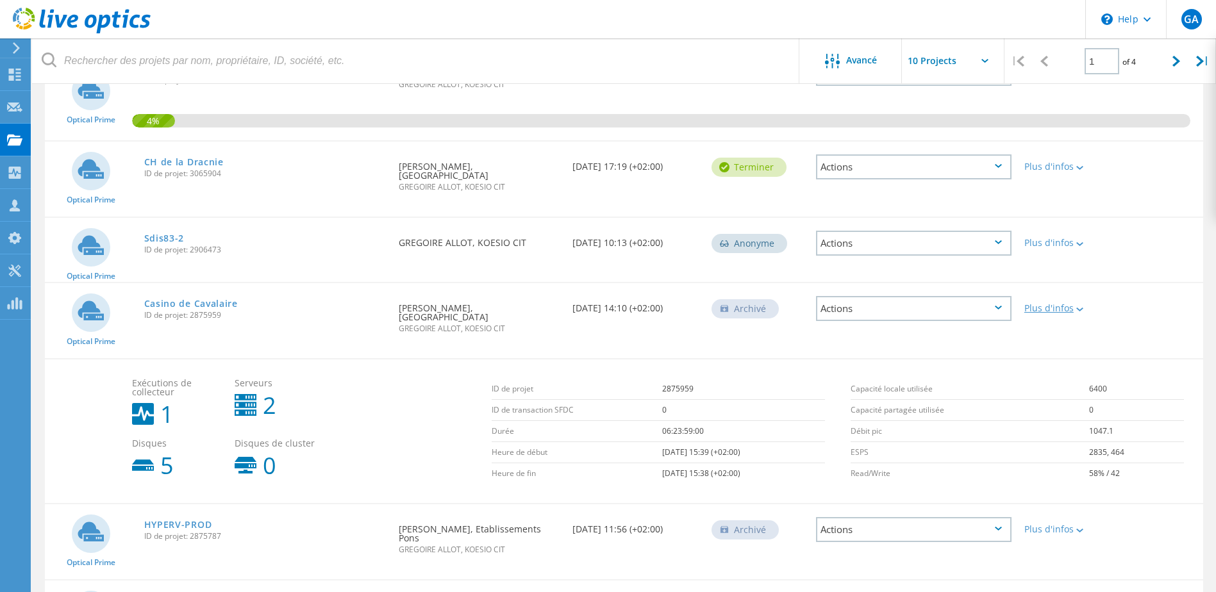
click at [1083, 310] on icon at bounding box center [1079, 310] width 7 height 4
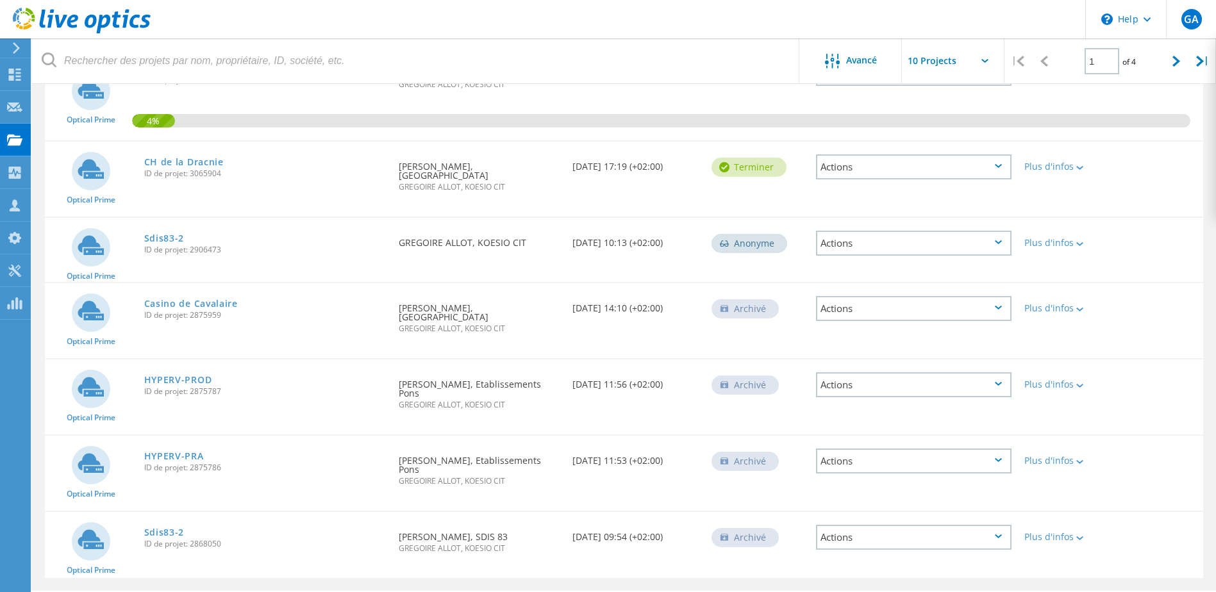
scroll to position [395, 0]
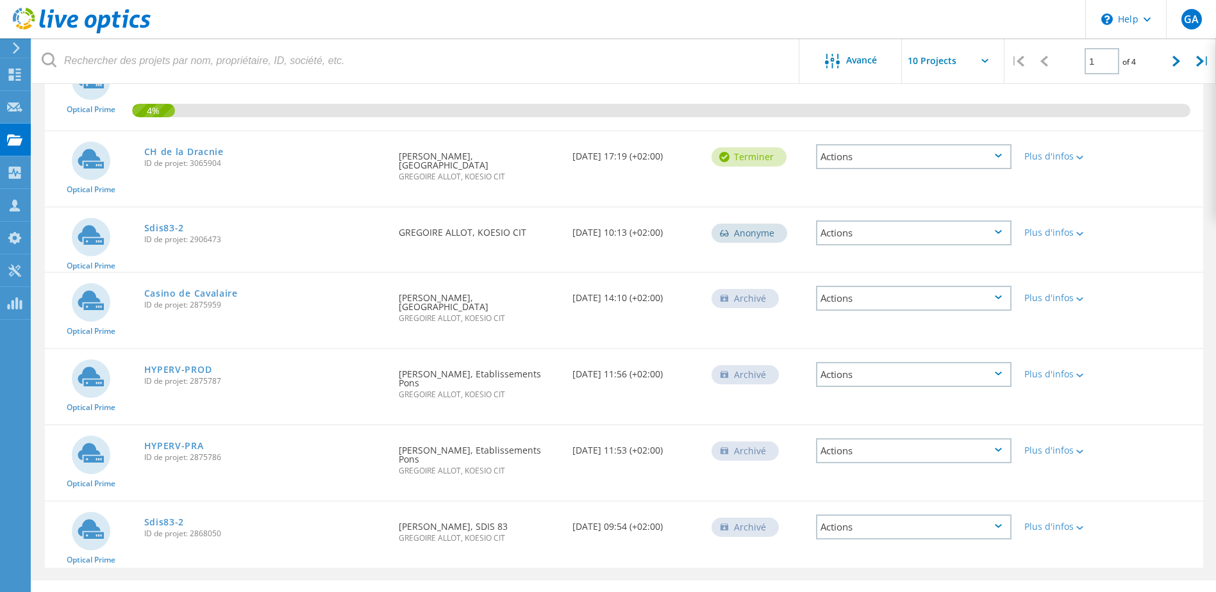
click at [967, 297] on div "Actions" at bounding box center [913, 298] width 195 height 25
click at [877, 342] on div "Restaurer" at bounding box center [913, 338] width 193 height 20
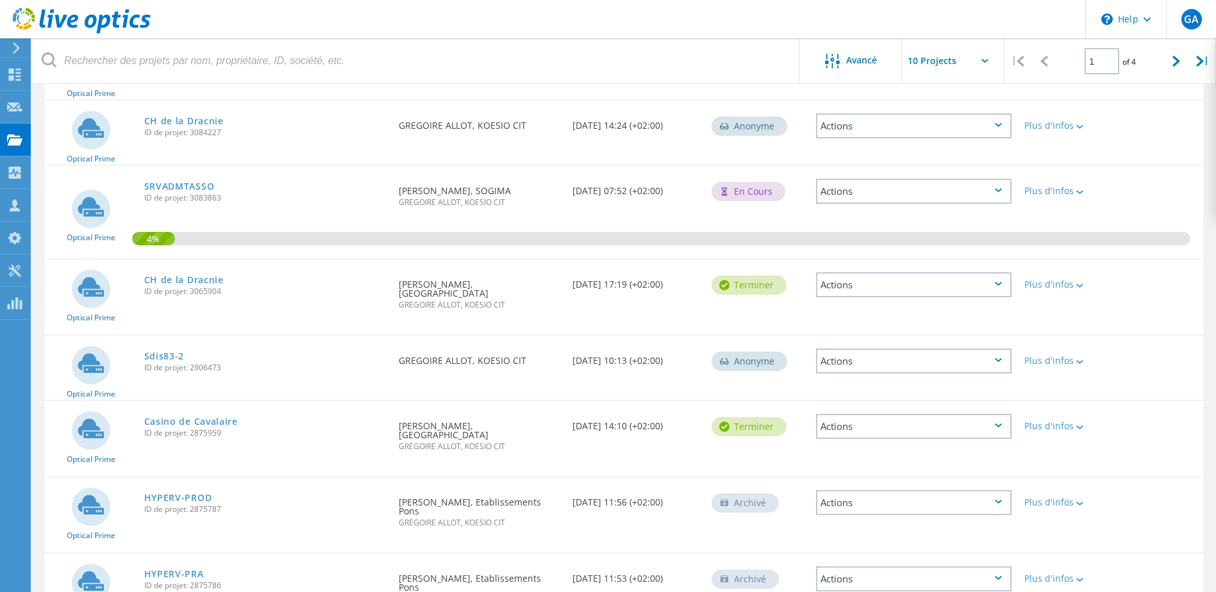
scroll to position [203, 0]
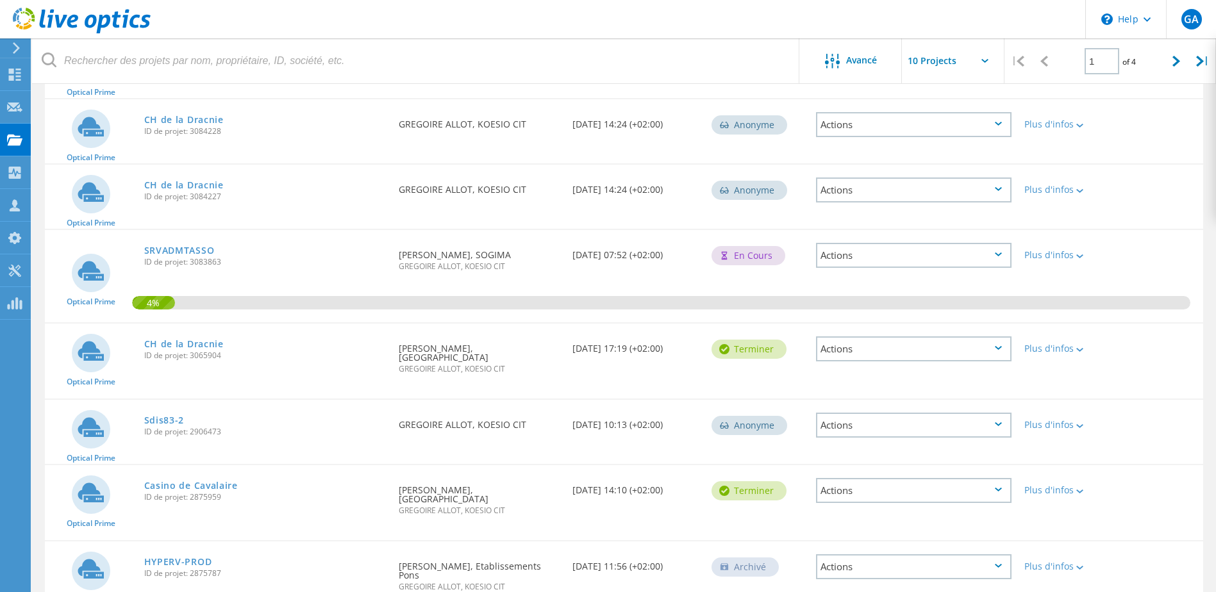
click at [976, 424] on div "Actions" at bounding box center [913, 425] width 195 height 25
click at [529, 426] on div "Demandé par GREGOIRE ALLOT, KOESIO CIT" at bounding box center [479, 421] width 174 height 42
click at [949, 420] on div "Actions" at bounding box center [913, 425] width 195 height 25
click at [870, 438] on div "Partager" at bounding box center [913, 436] width 193 height 20
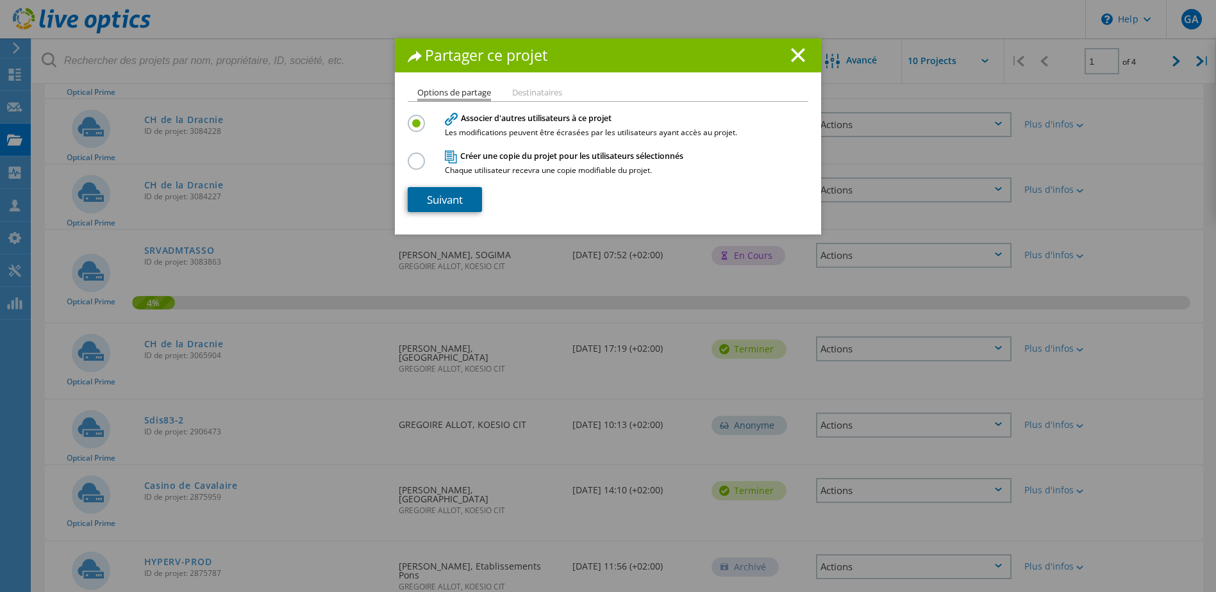
click at [444, 199] on link "Suivant" at bounding box center [445, 199] width 74 height 25
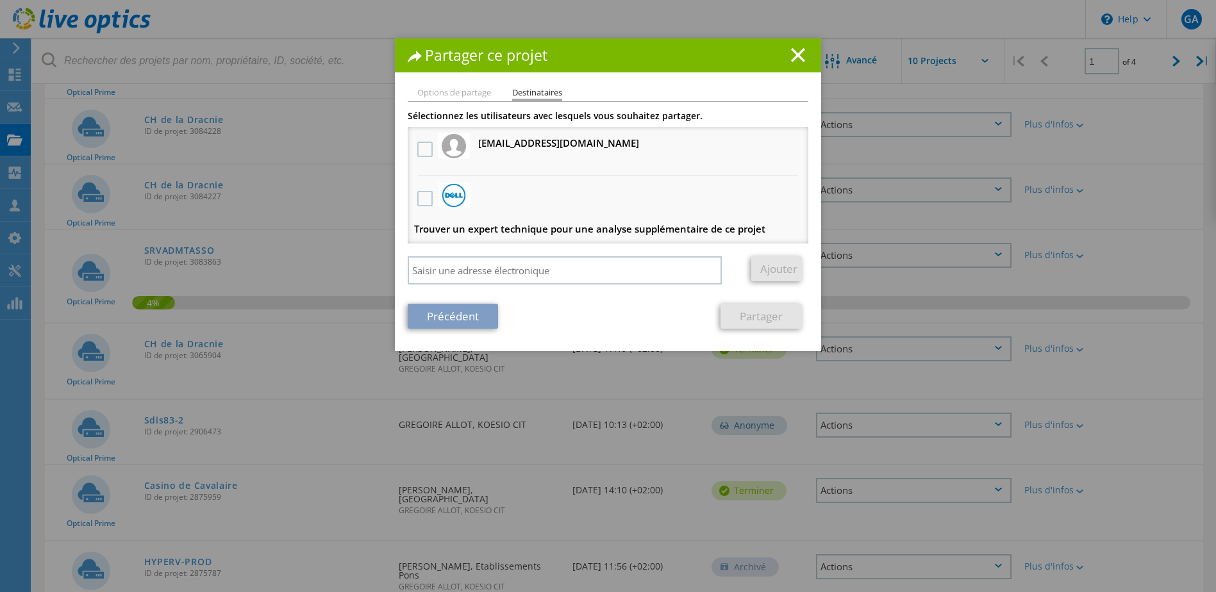
click at [488, 143] on h3 "gregoire.allot@heliaq.fr Recevra une copie anonyme" at bounding box center [558, 143] width 161 height 16
click at [417, 146] on label at bounding box center [426, 149] width 19 height 15
click at [0, 0] on input "checkbox" at bounding box center [0, 0] width 0 height 0
click at [756, 321] on link "Partager" at bounding box center [760, 316] width 81 height 25
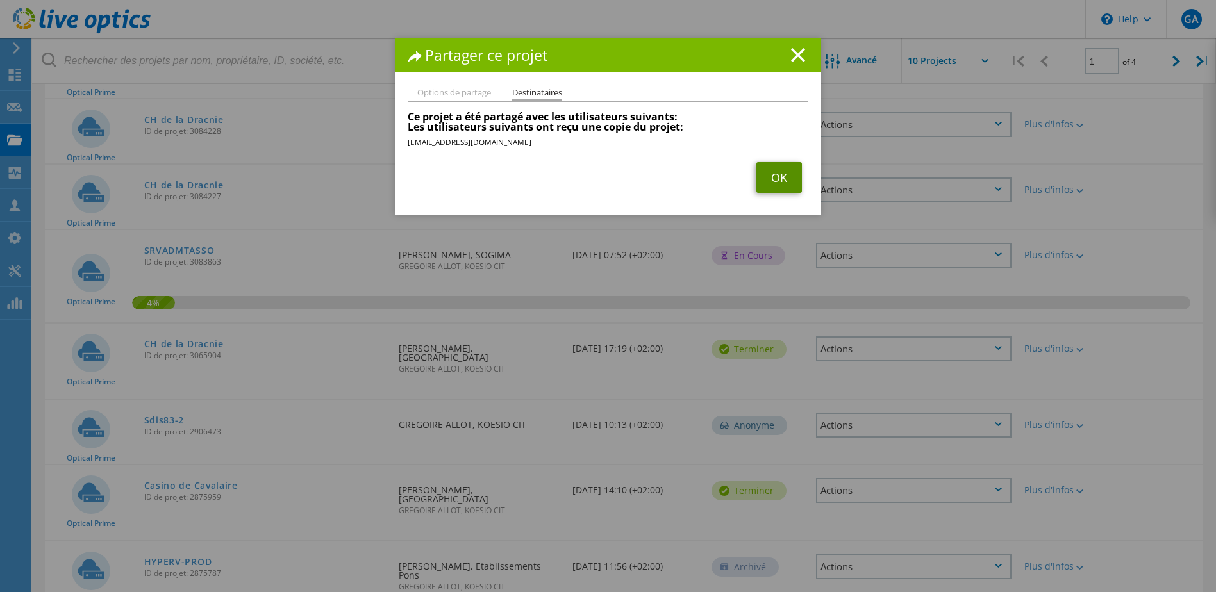
click at [781, 185] on link "OK" at bounding box center [779, 177] width 46 height 31
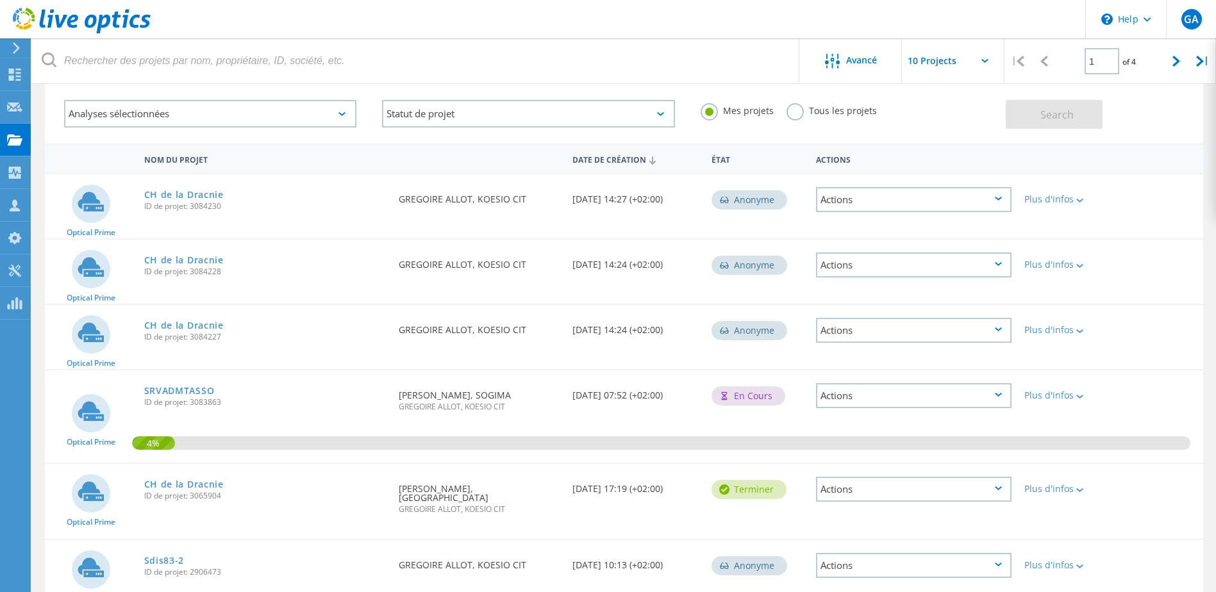
scroll to position [0, 0]
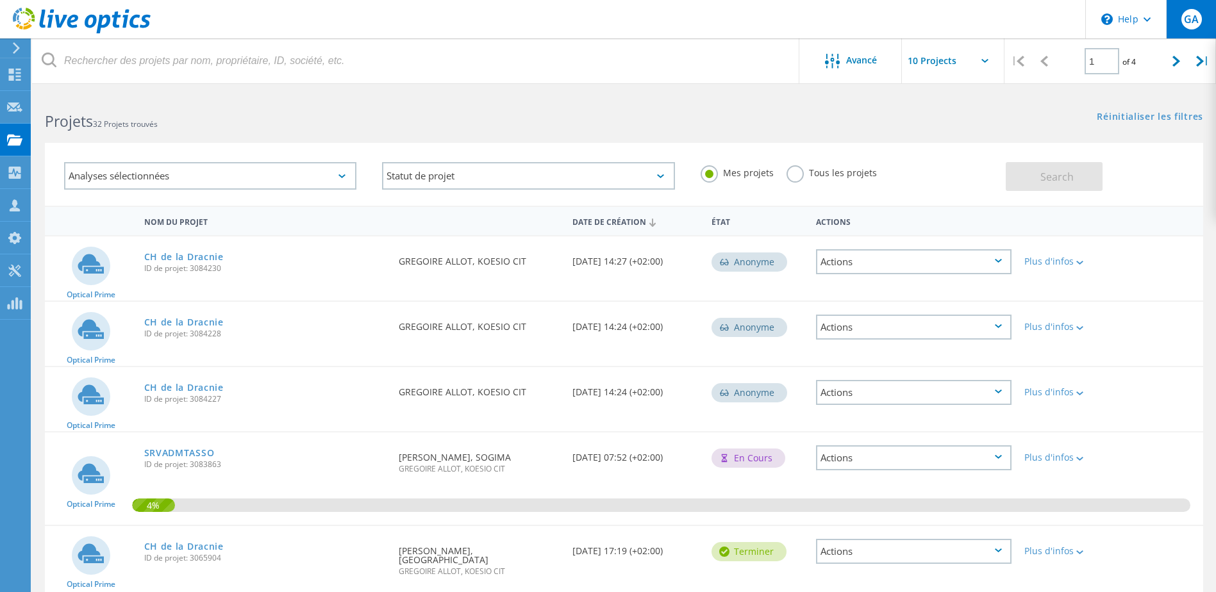
click at [1200, 19] on div "GA" at bounding box center [1191, 19] width 21 height 21
